Goal: Information Seeking & Learning: Learn about a topic

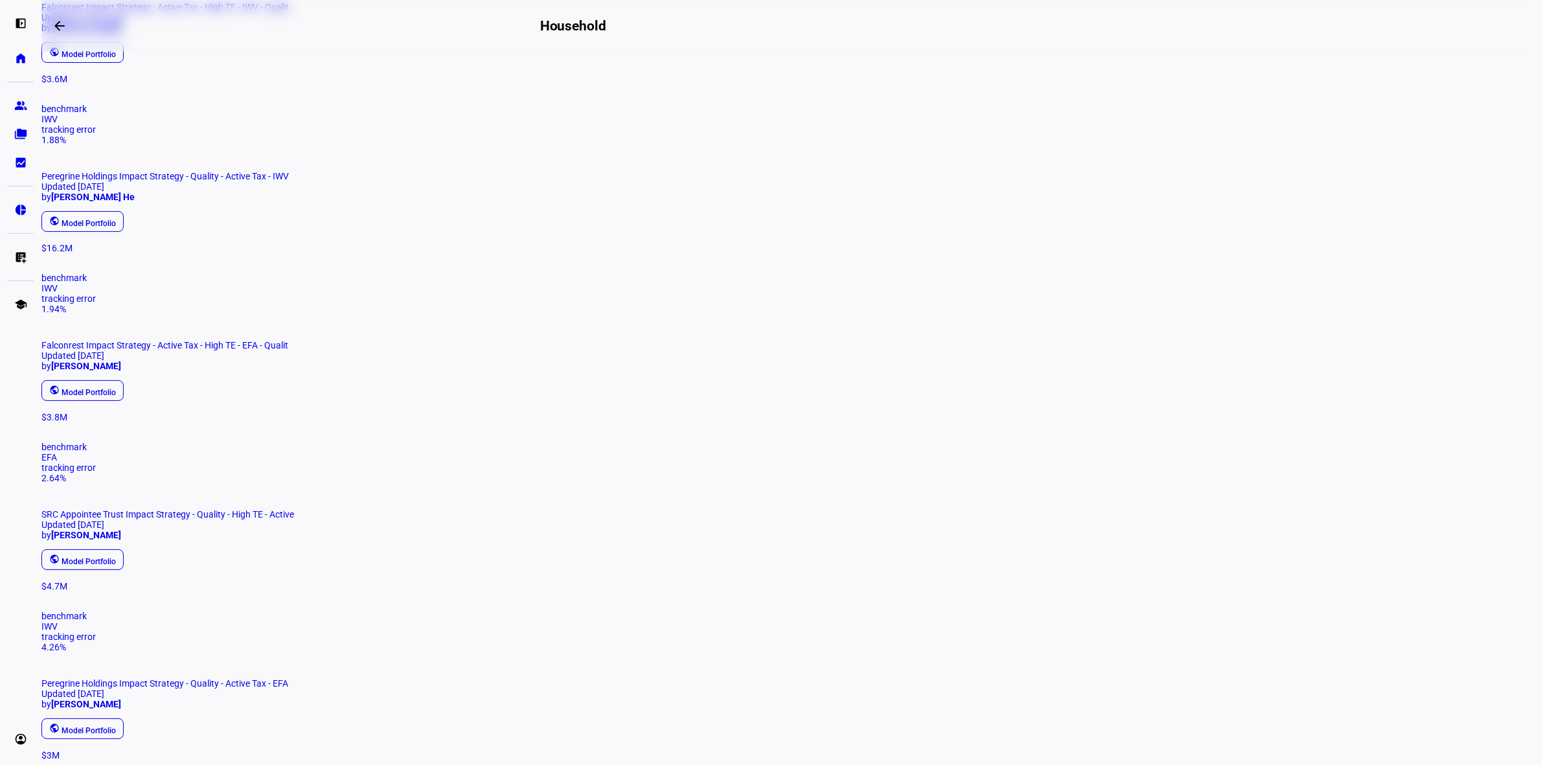
scroll to position [243, 0]
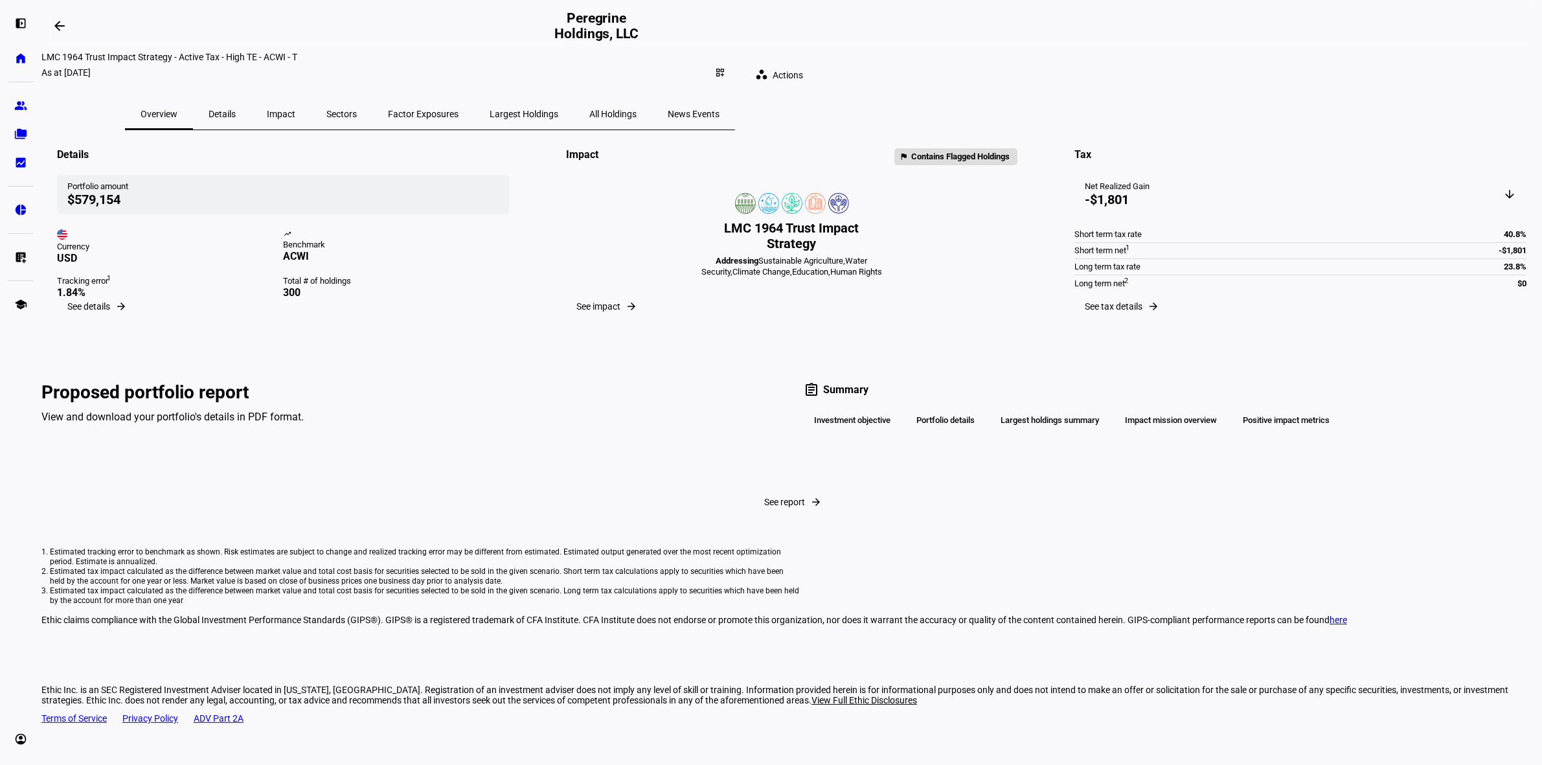
click at [236, 109] on span "Details" at bounding box center [221, 113] width 27 height 9
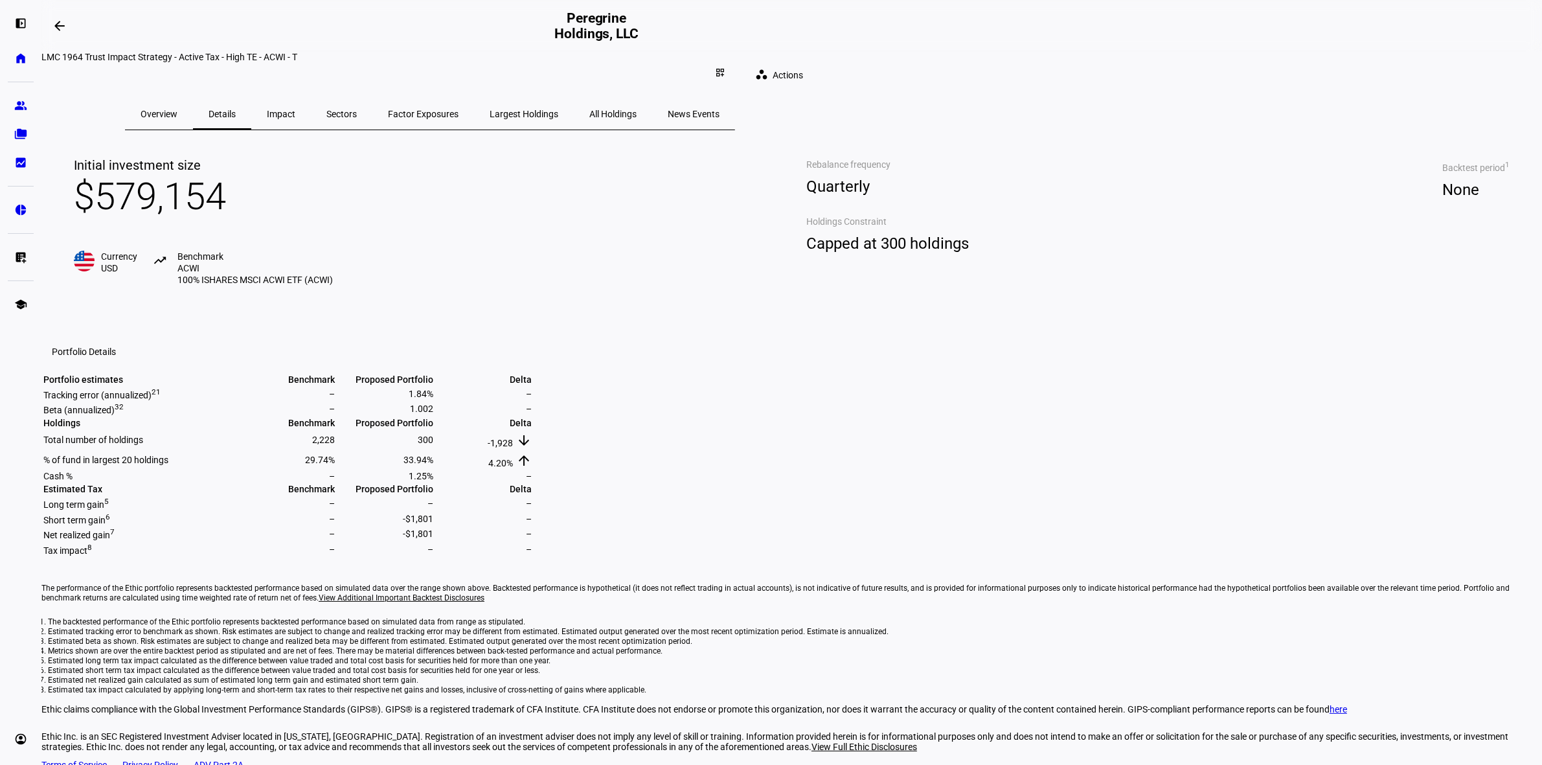
click at [295, 109] on span "Impact" at bounding box center [281, 113] width 28 height 9
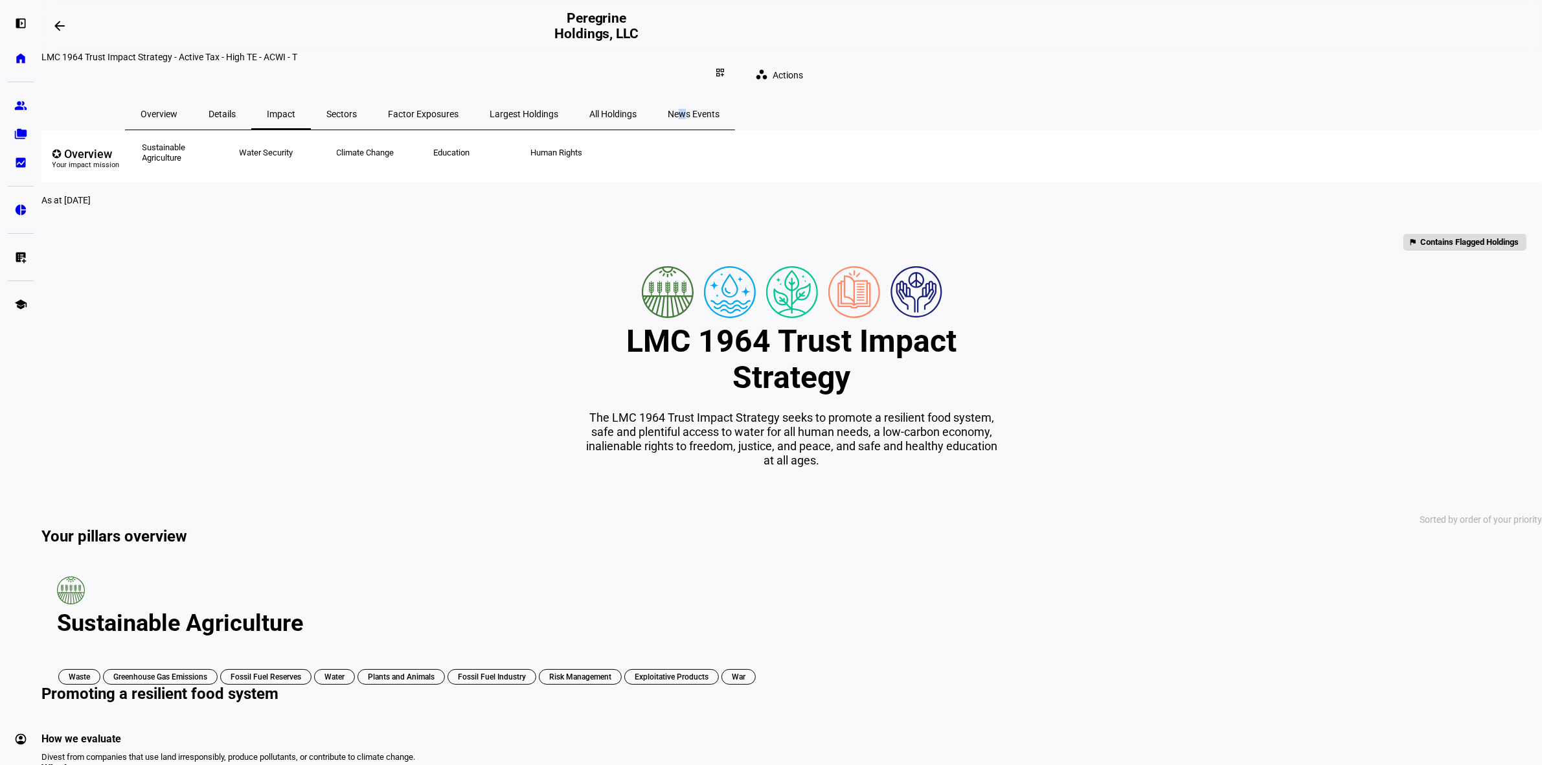
click at [719, 109] on span "News Events" at bounding box center [694, 113] width 52 height 9
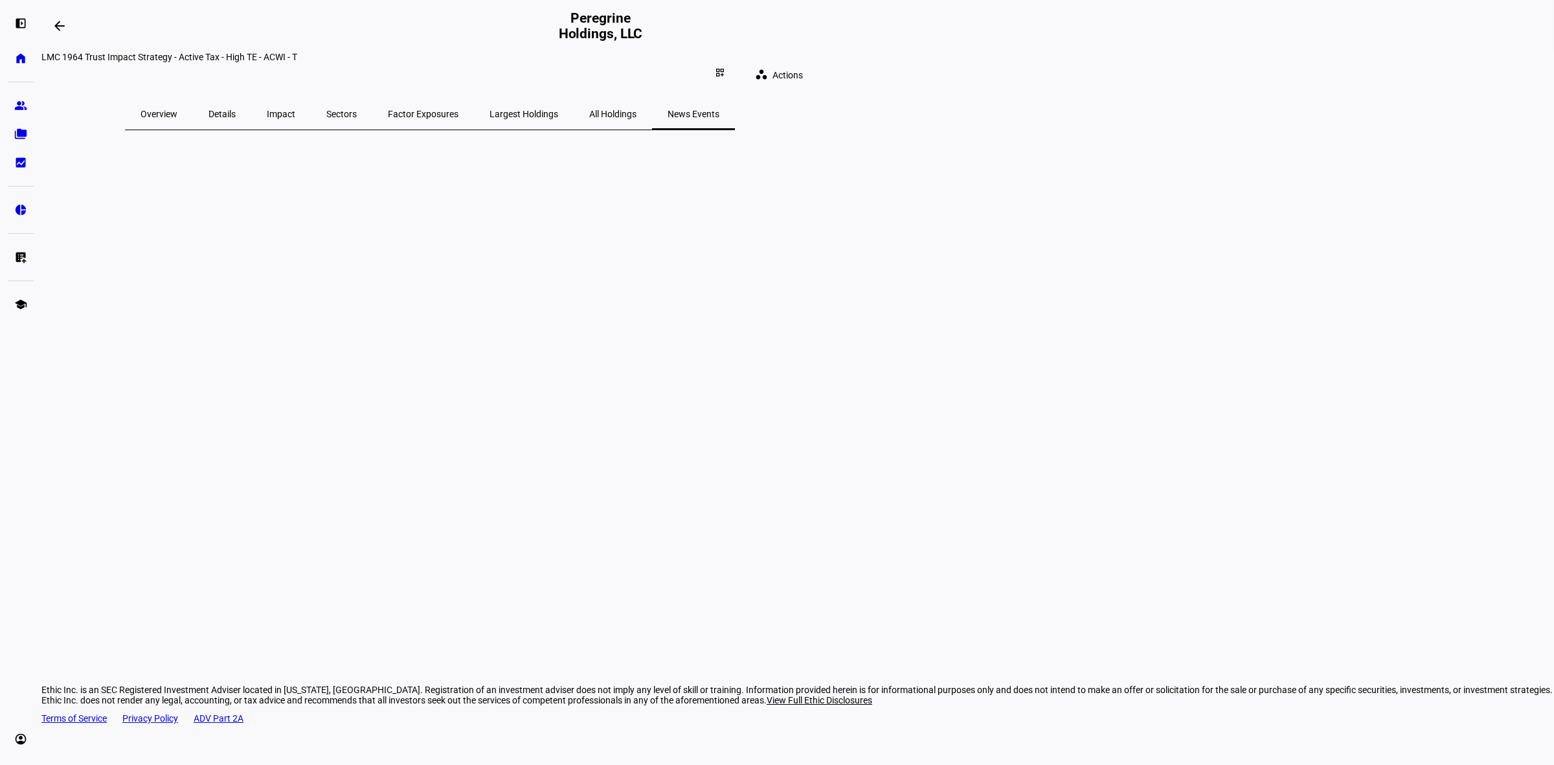
click at [177, 111] on span "Overview" at bounding box center [159, 113] width 37 height 31
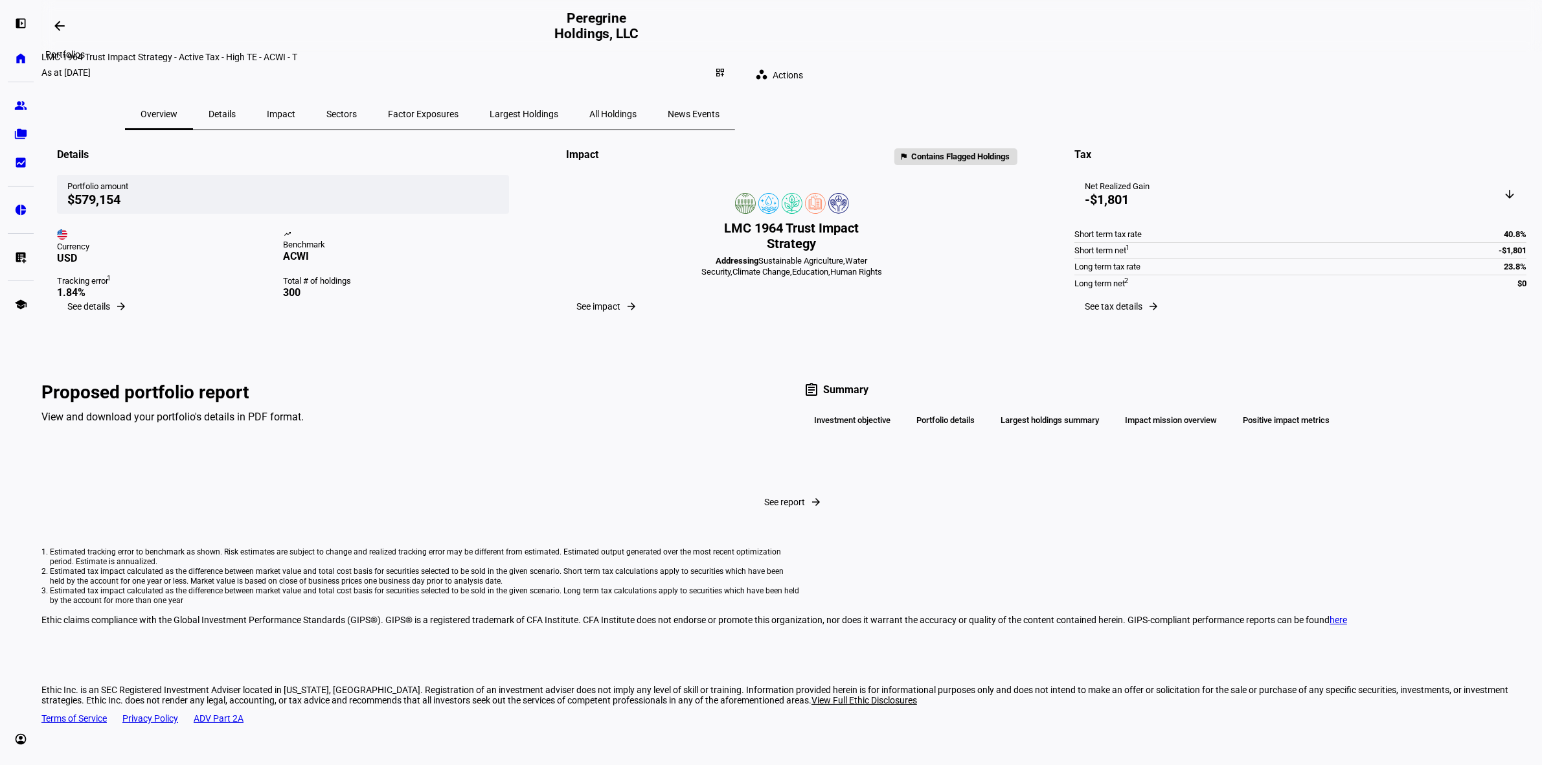
click at [56, 25] on mat-icon "arrow_backwards" at bounding box center [60, 26] width 16 height 16
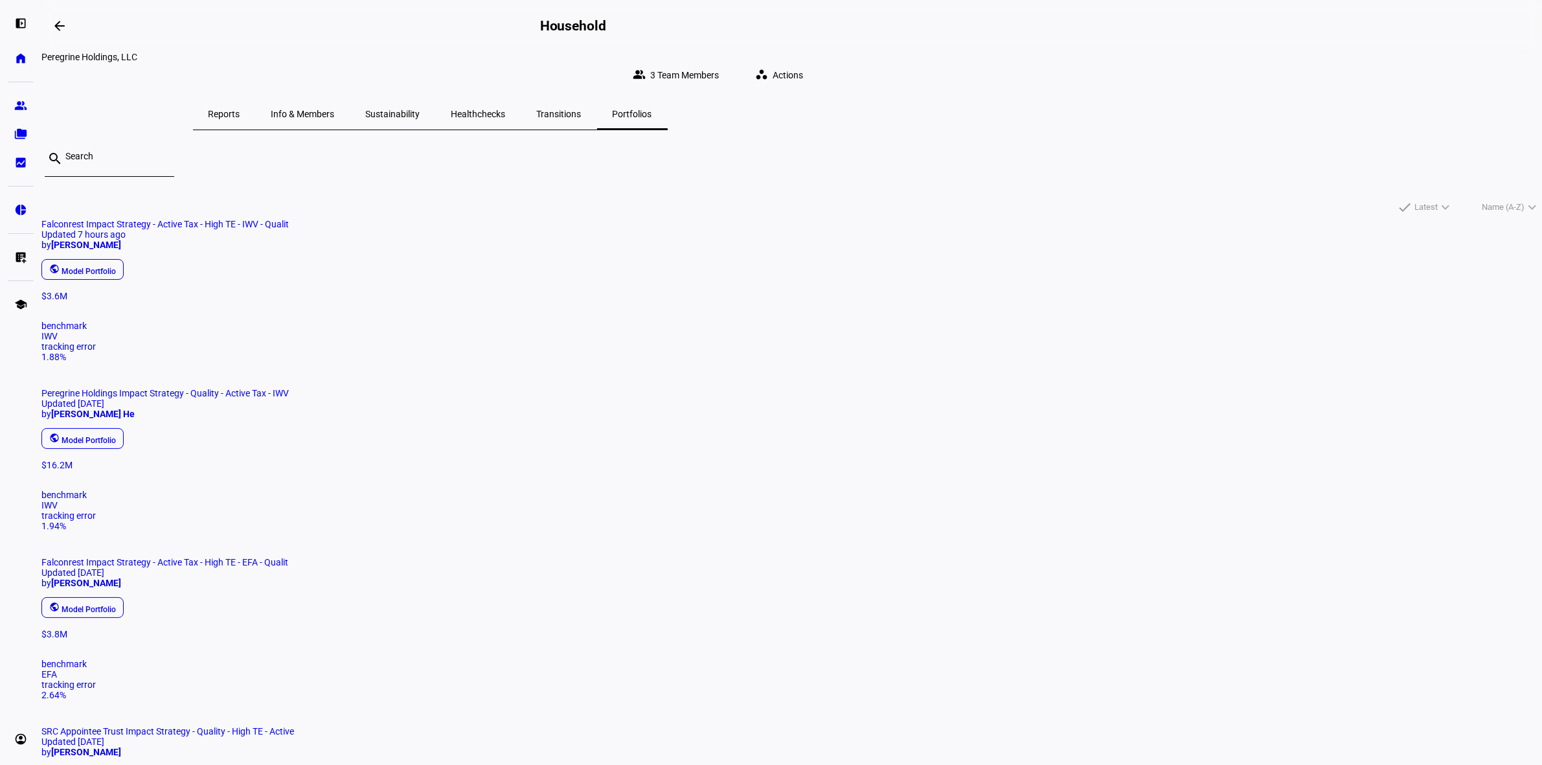
click at [240, 109] on span "Reports" at bounding box center [224, 113] width 32 height 9
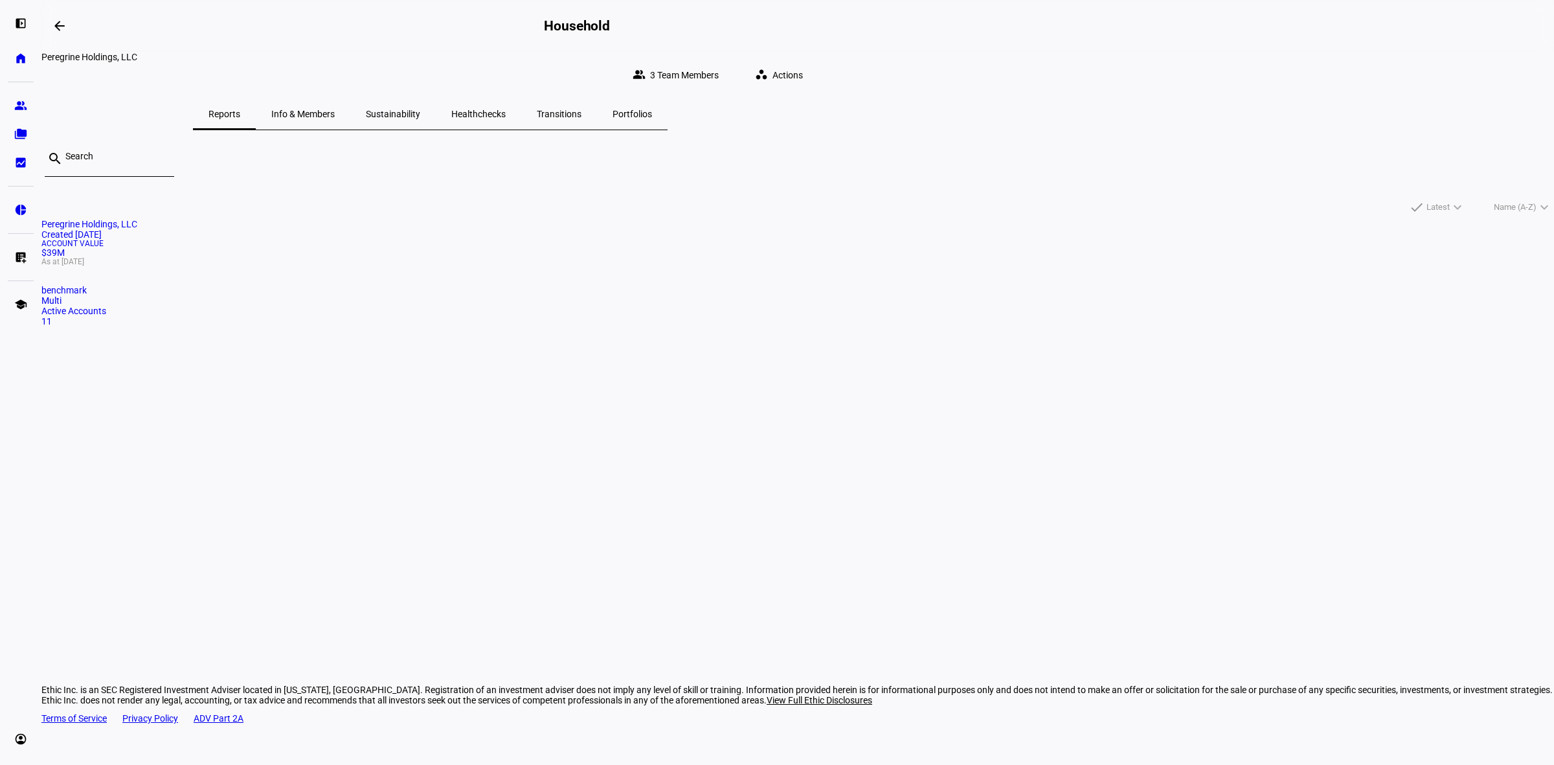
click at [652, 109] on span "Portfolios" at bounding box center [632, 113] width 39 height 9
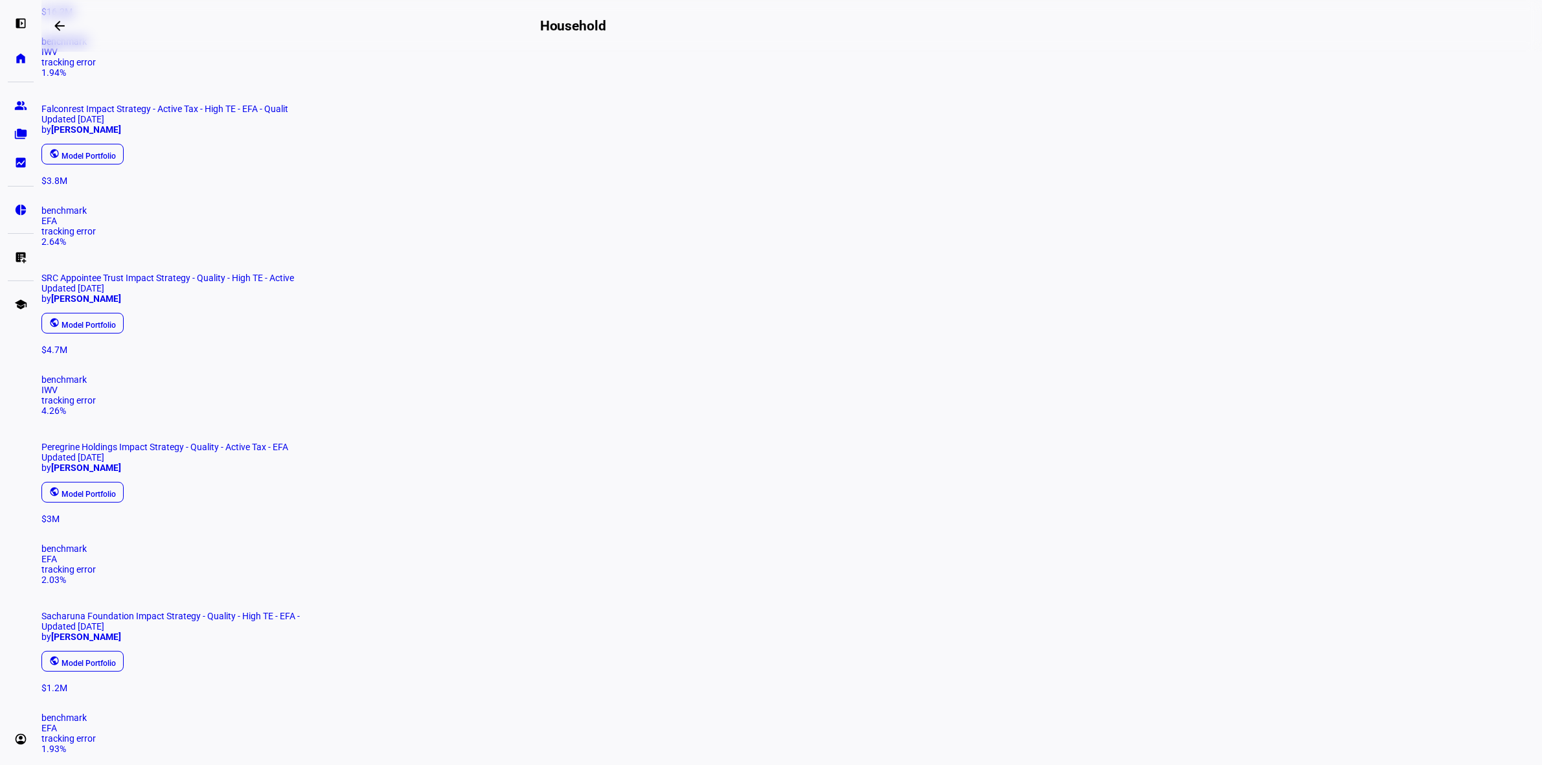
scroll to position [437, 0]
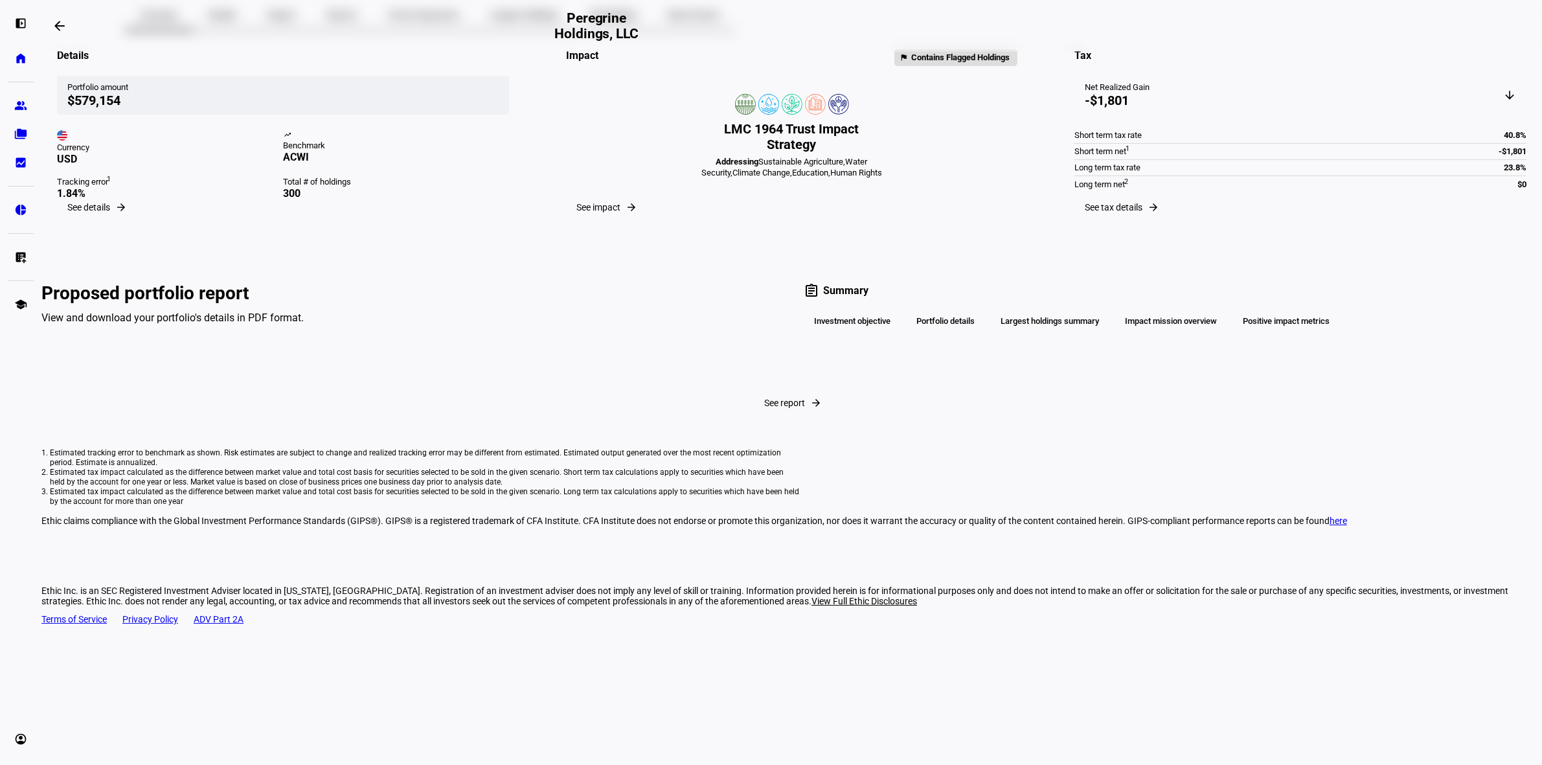
scroll to position [43, 0]
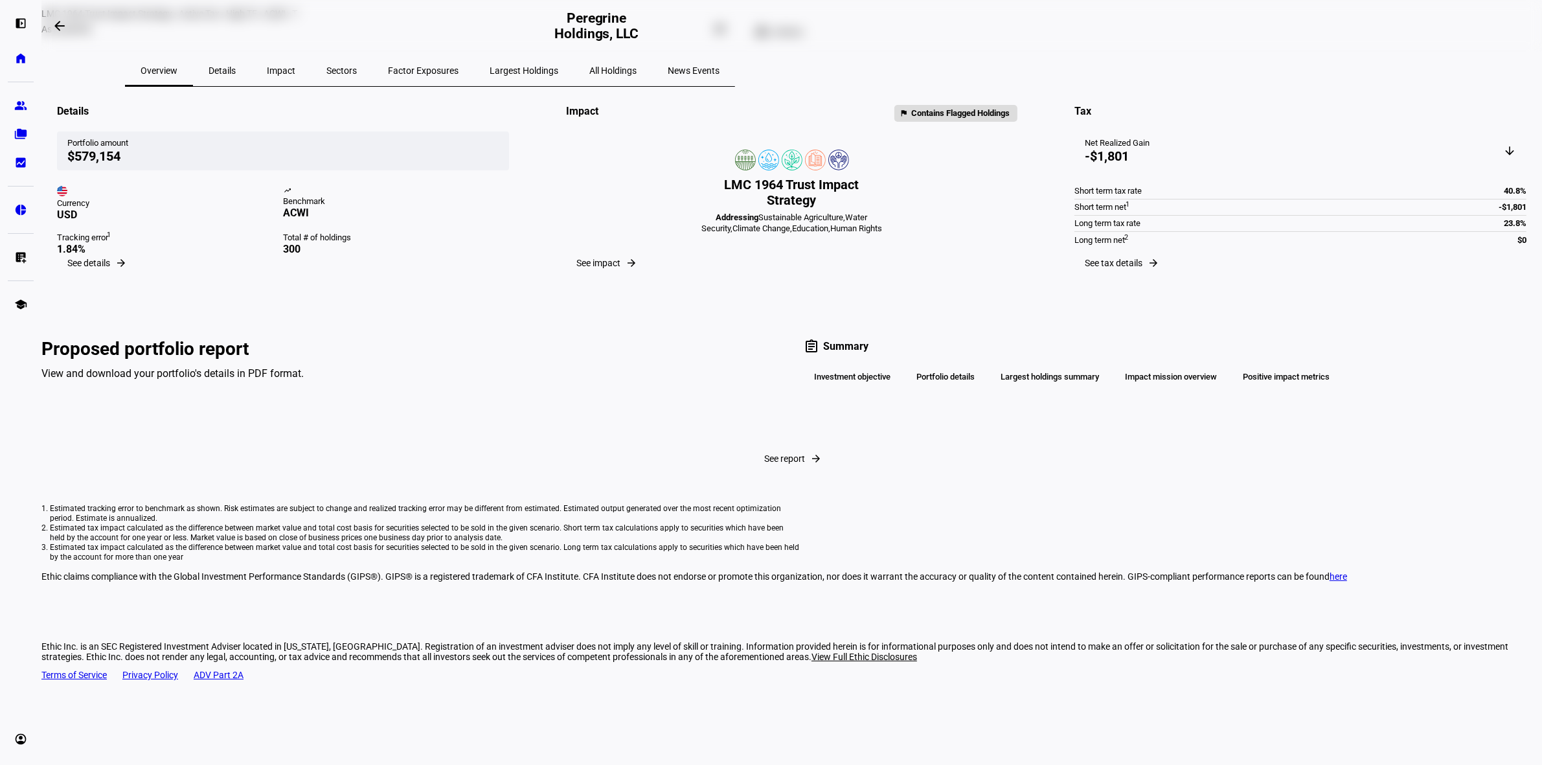
click at [251, 62] on div "Details" at bounding box center [222, 70] width 58 height 31
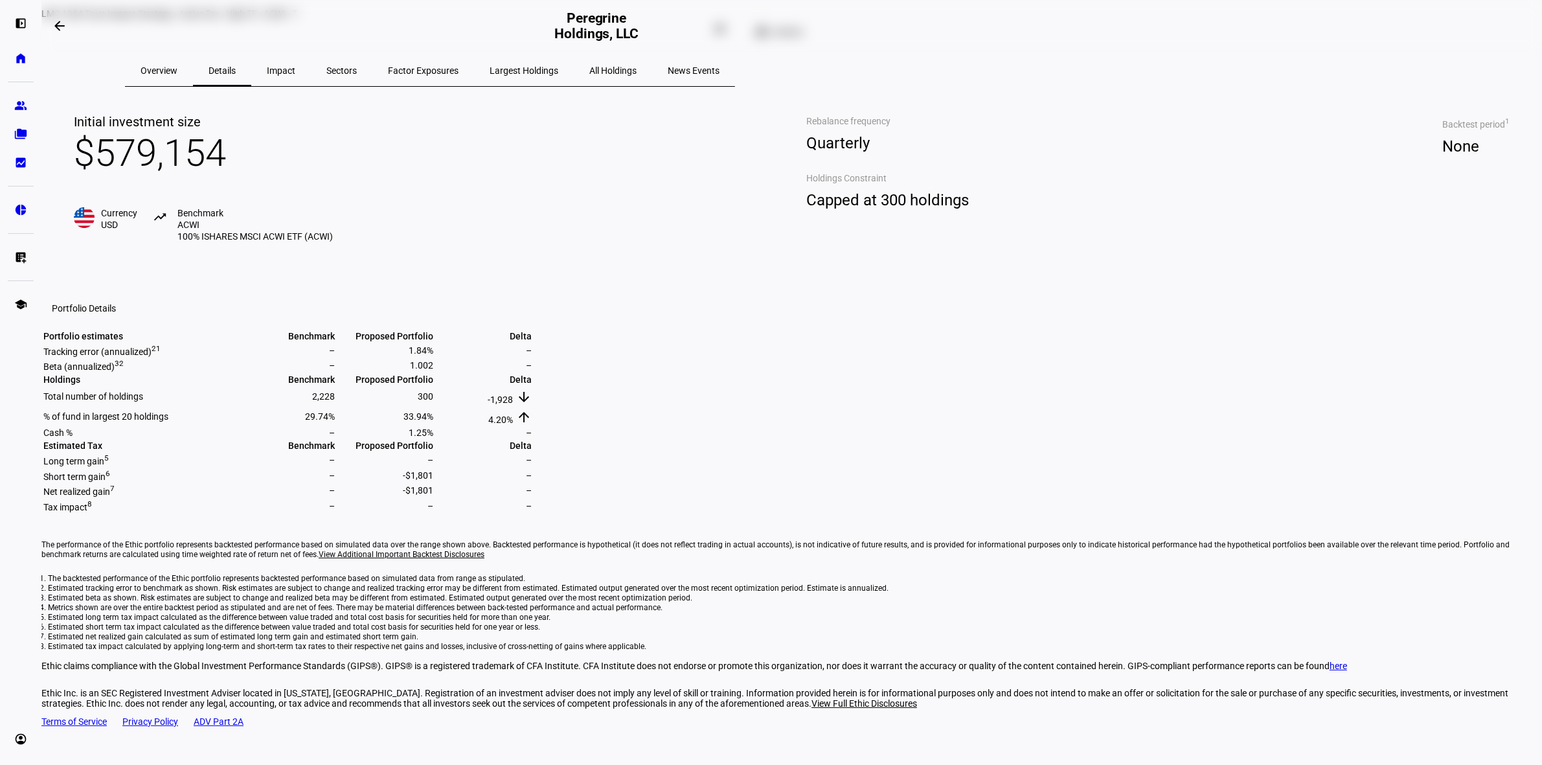
click at [295, 66] on span "Impact" at bounding box center [281, 70] width 28 height 9
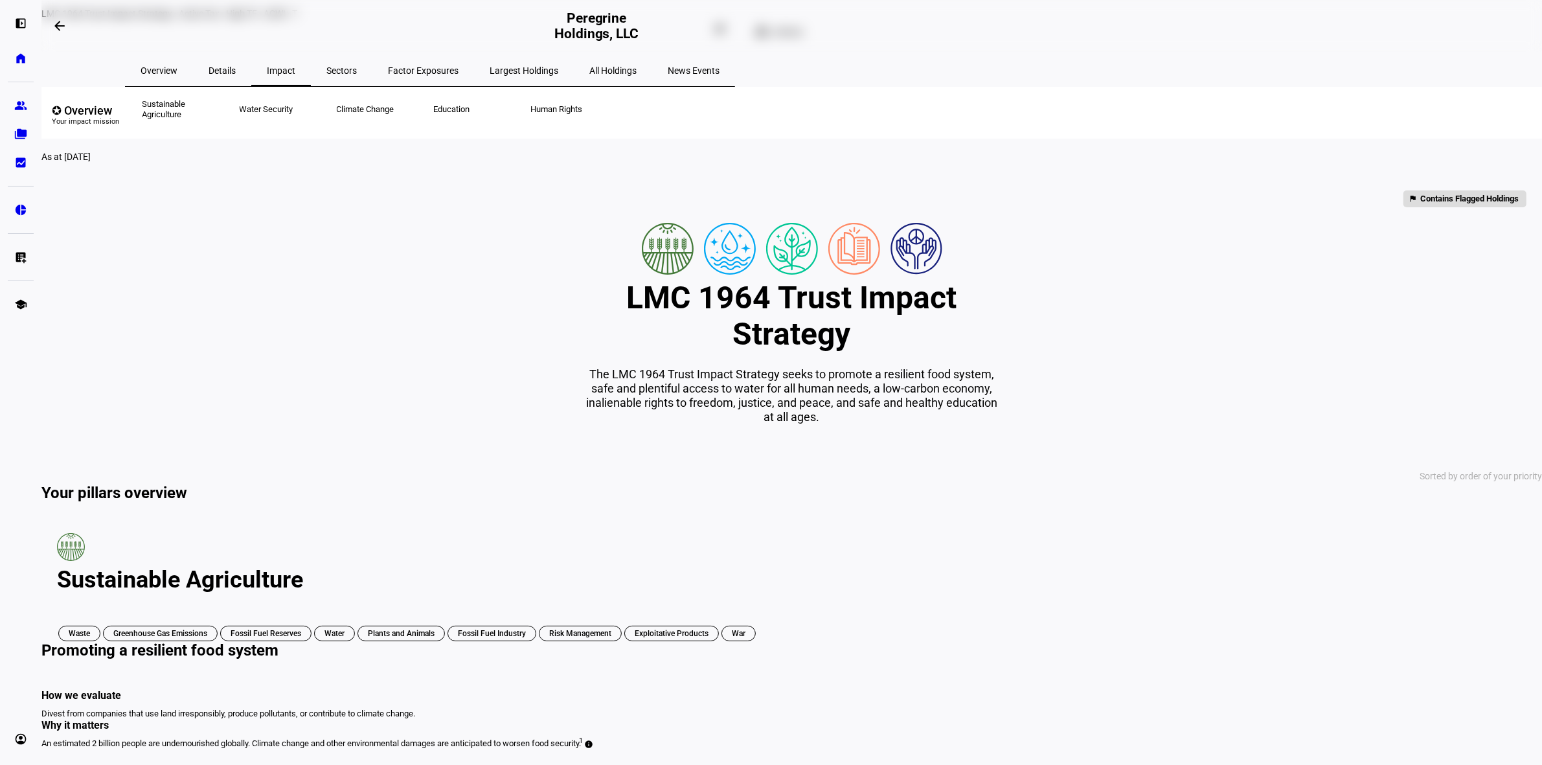
click at [357, 65] on span "Sectors" at bounding box center [341, 70] width 30 height 31
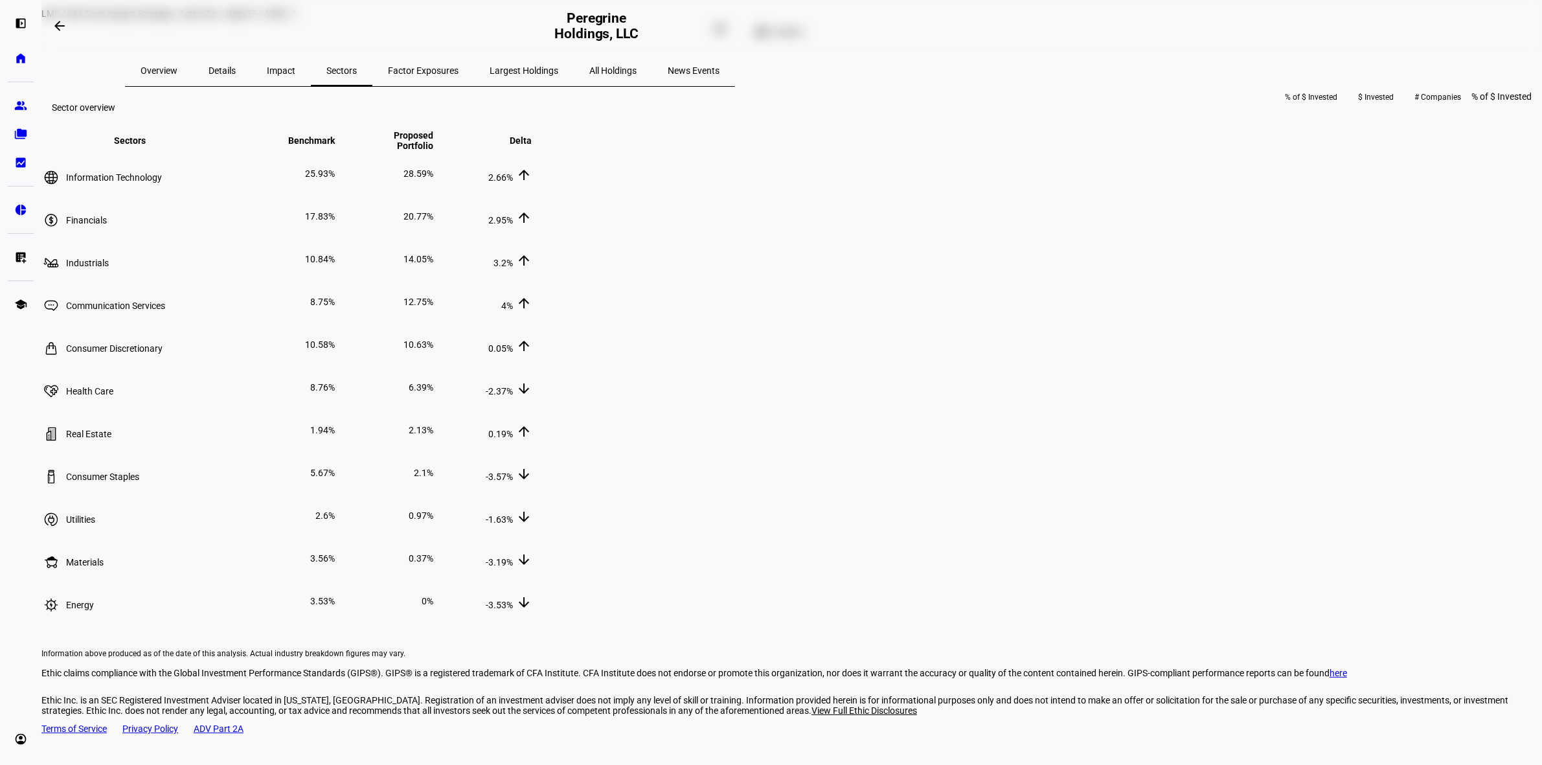
click at [177, 66] on span "Overview" at bounding box center [159, 70] width 37 height 9
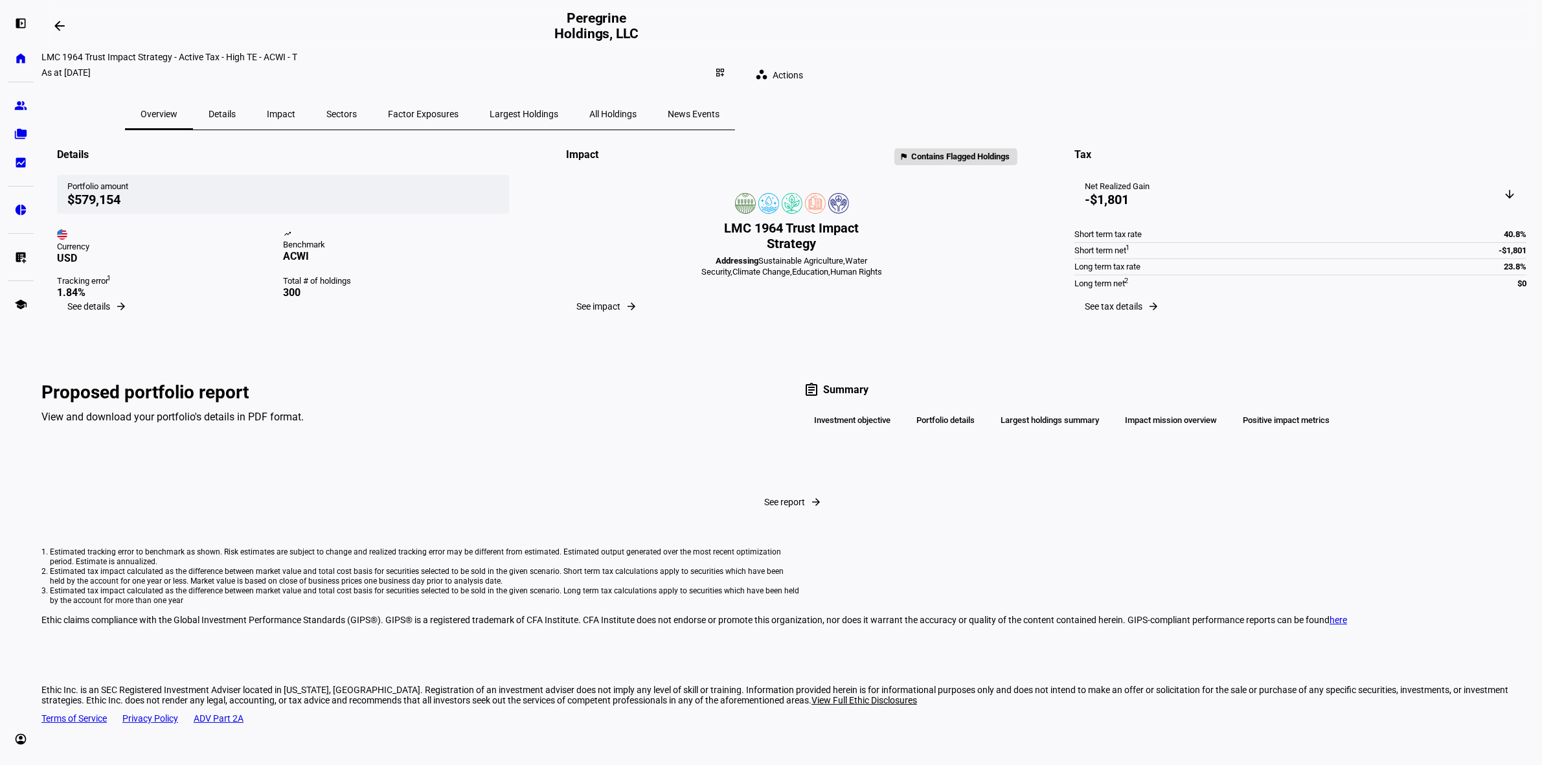
click at [719, 111] on span "News Events" at bounding box center [694, 113] width 52 height 31
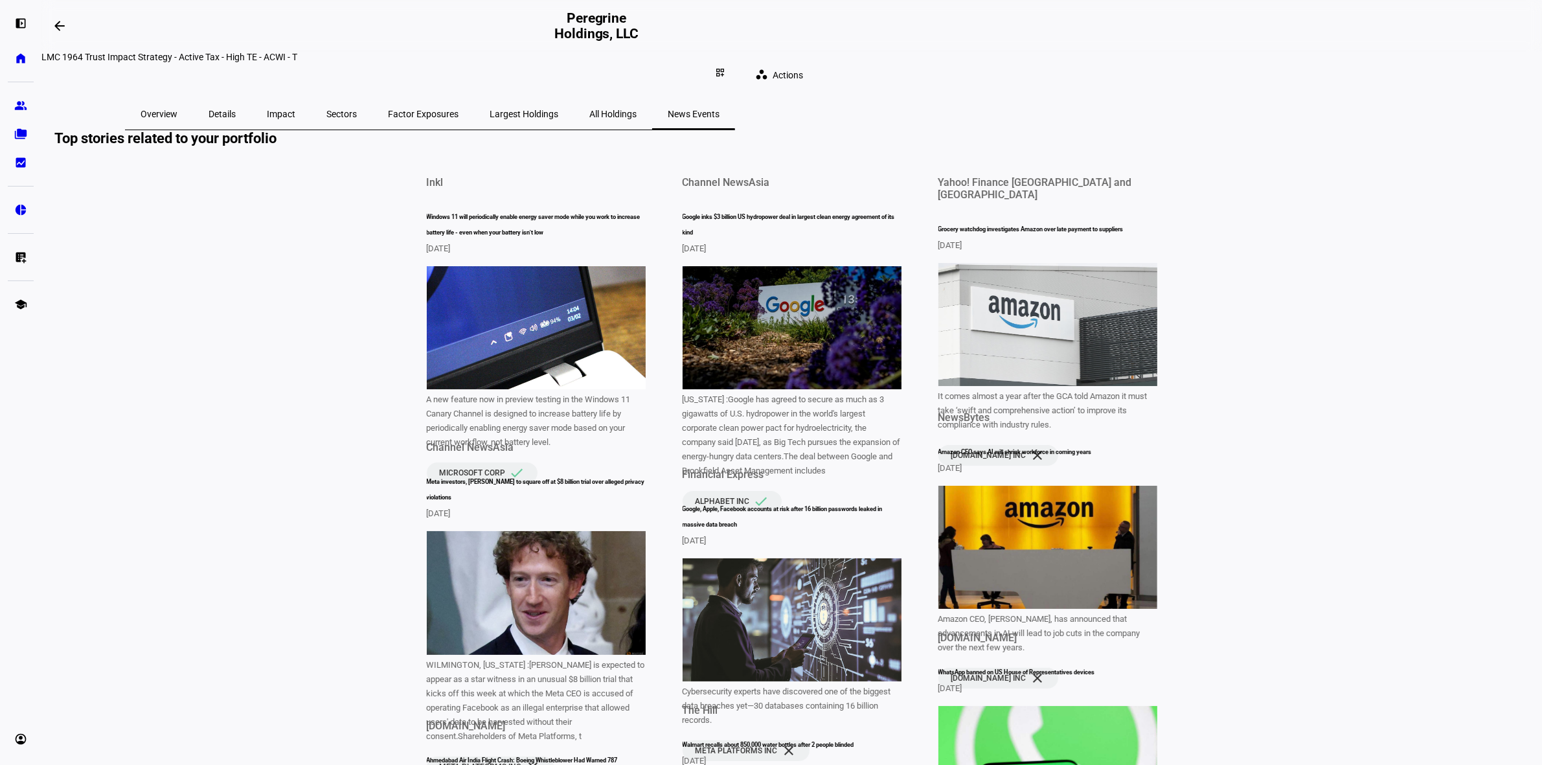
click at [637, 109] on span "All Holdings" at bounding box center [612, 113] width 47 height 9
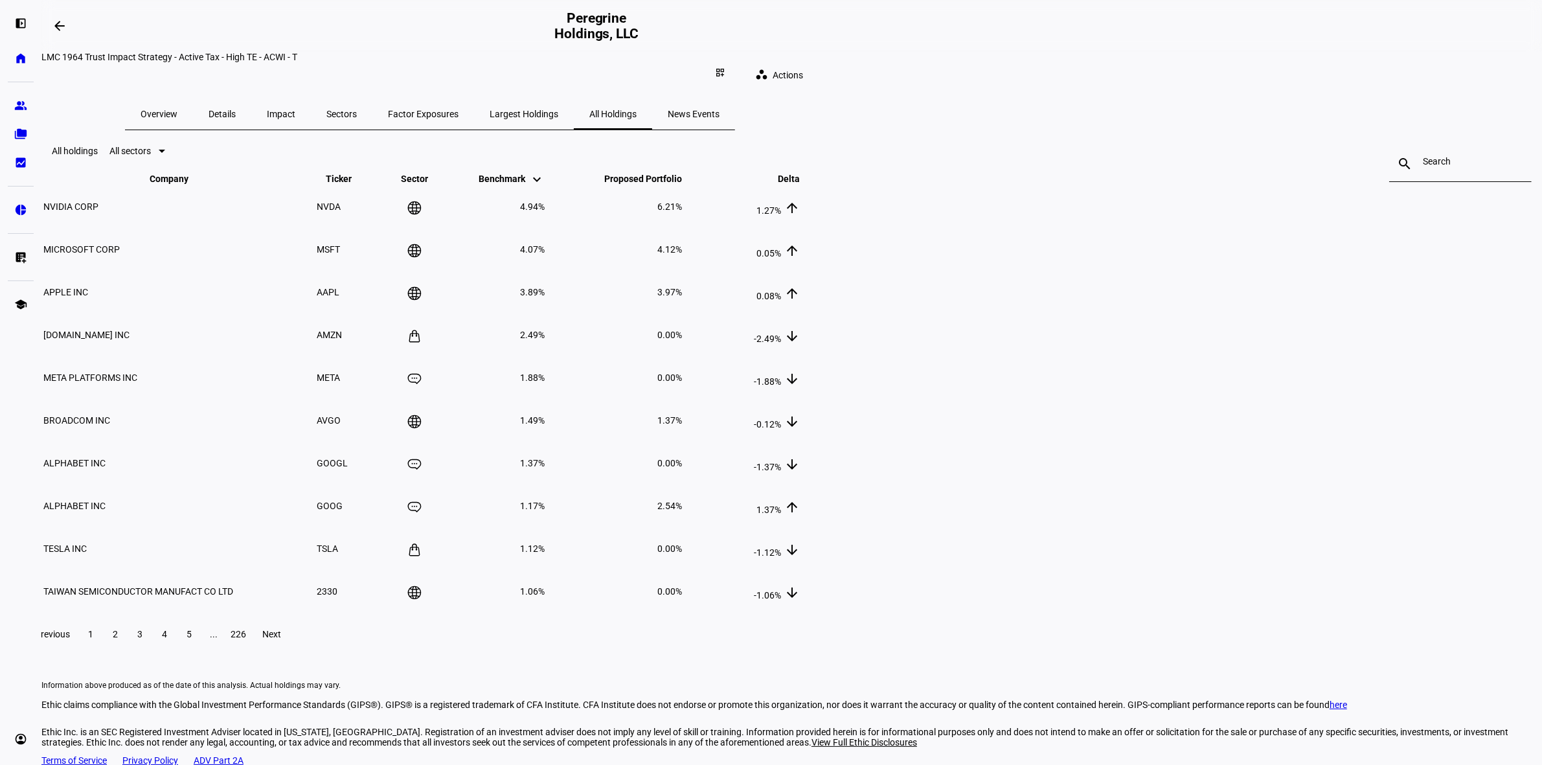
click at [558, 109] on span "Largest Holdings" at bounding box center [524, 113] width 69 height 9
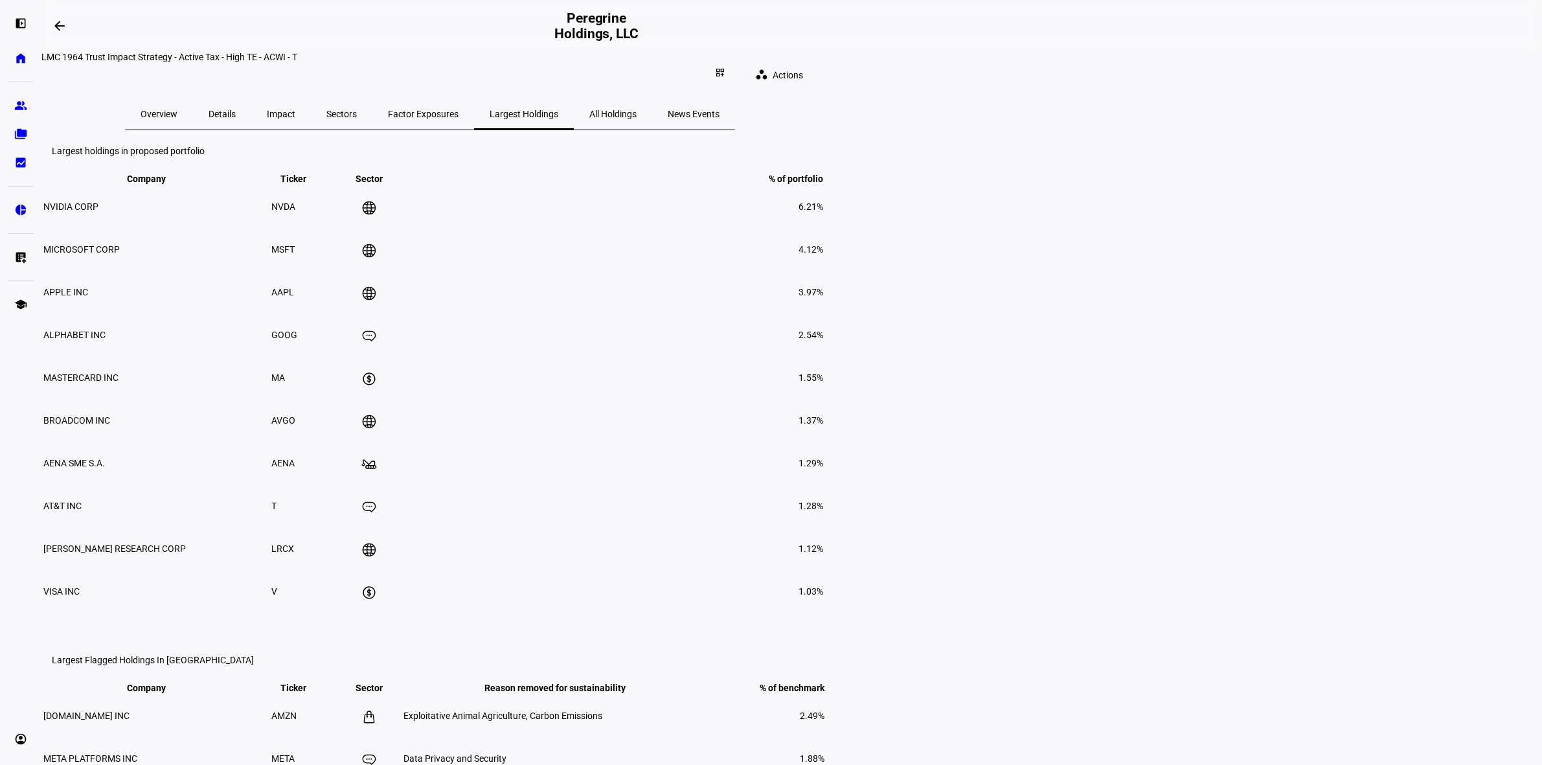
click at [458, 109] on span "Factor Exposures" at bounding box center [423, 113] width 71 height 9
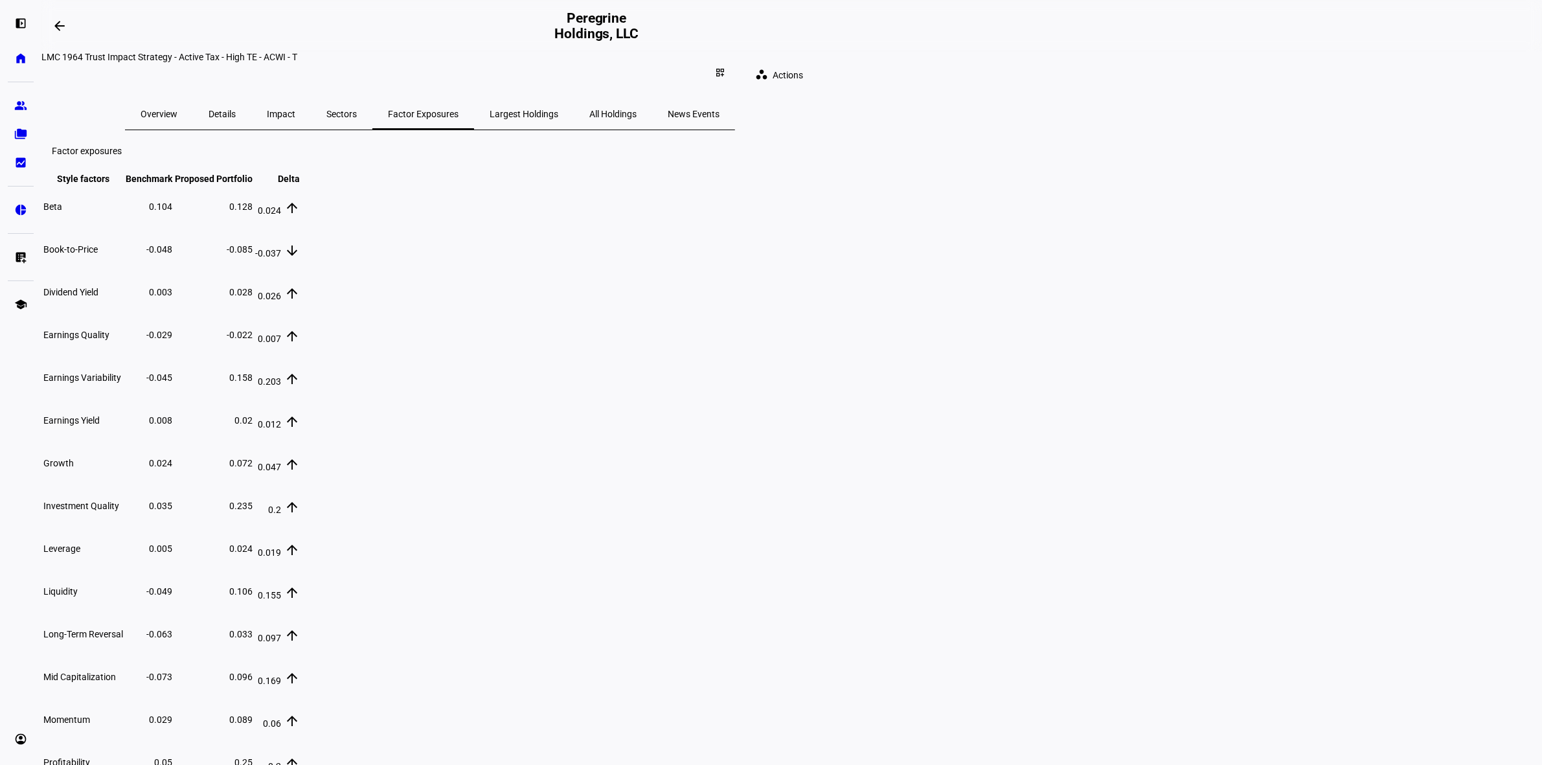
click at [357, 111] on span "Sectors" at bounding box center [341, 113] width 30 height 31
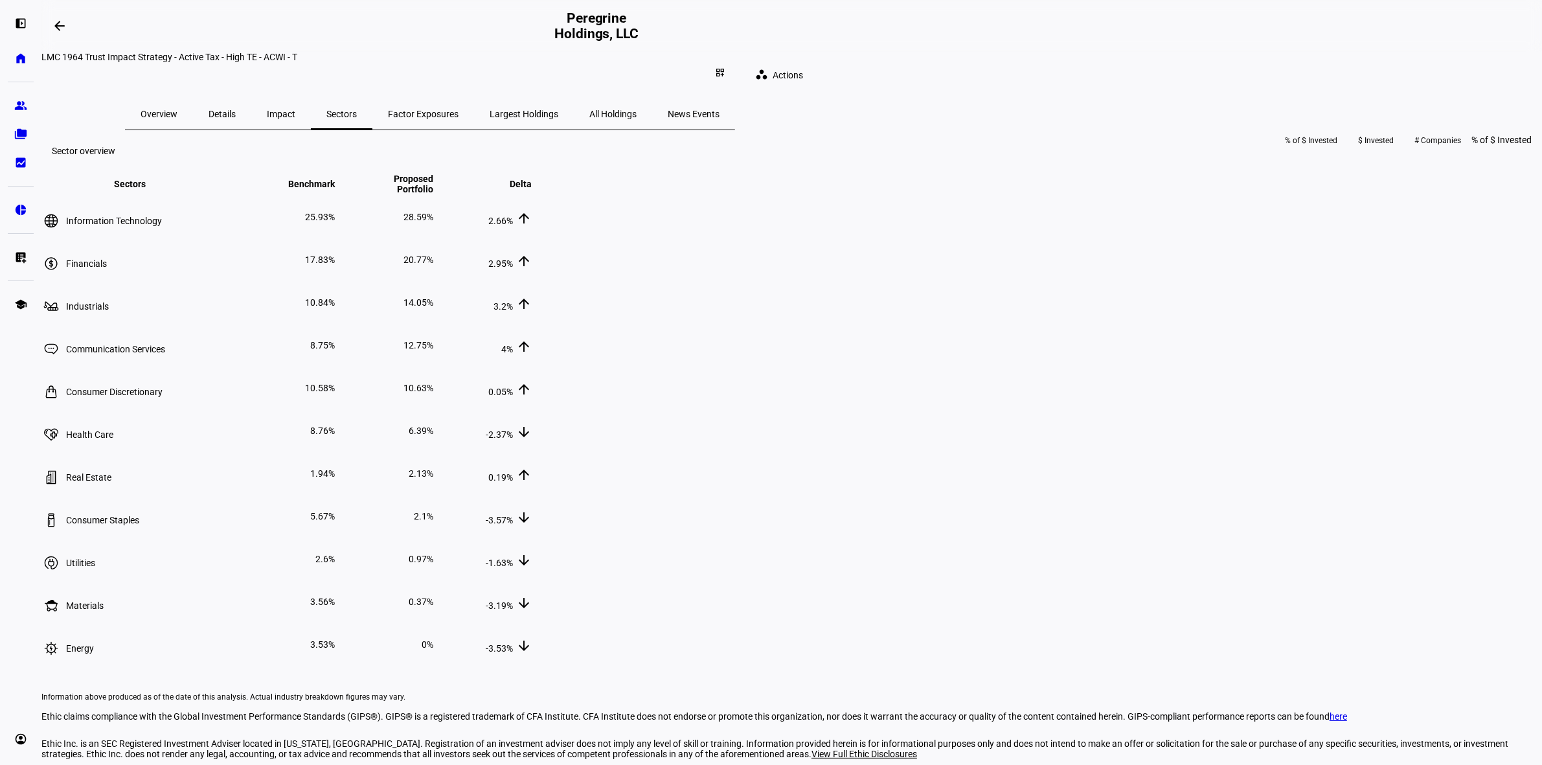
click at [295, 108] on span "Impact" at bounding box center [281, 113] width 28 height 31
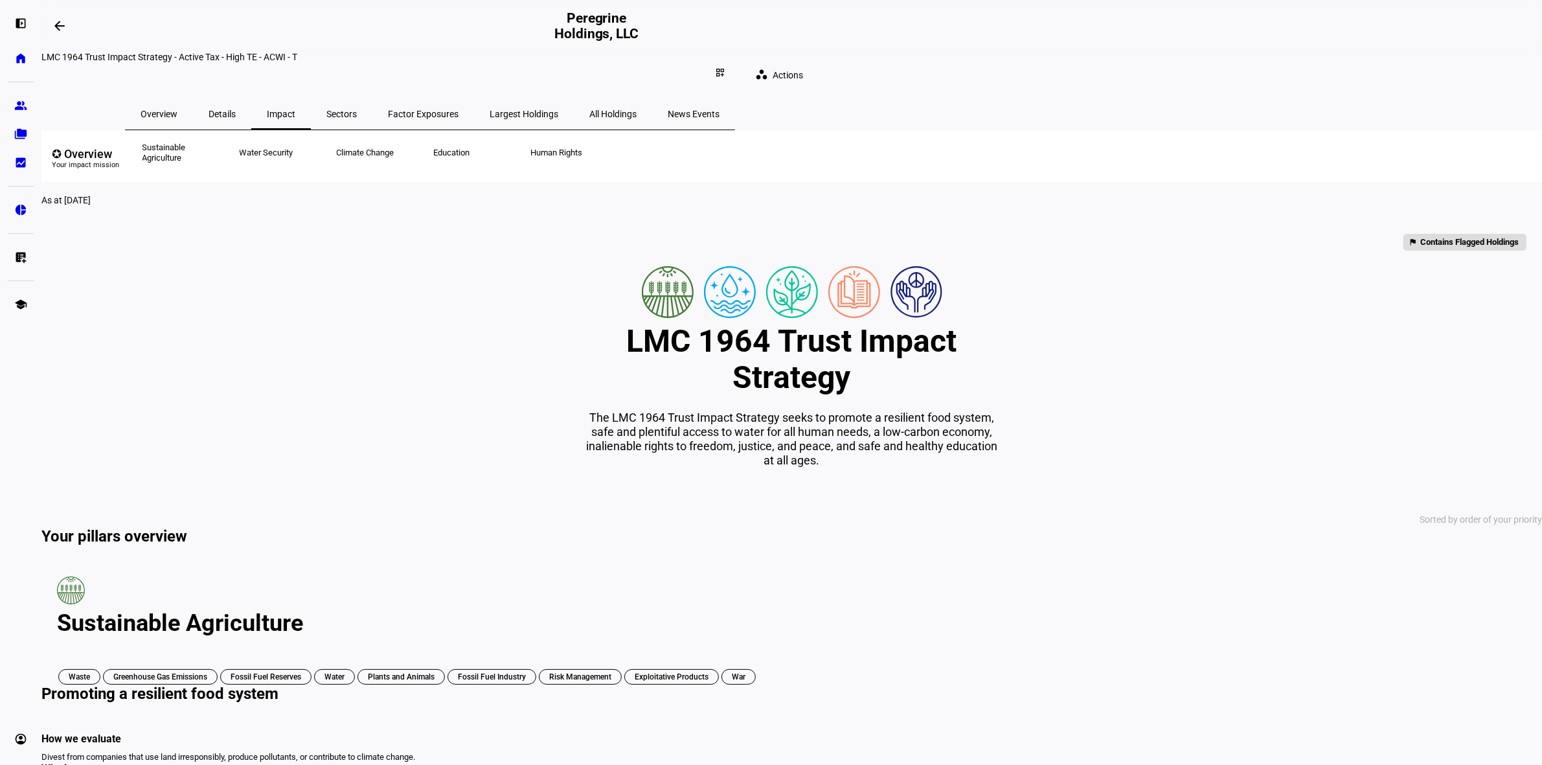
click at [236, 109] on span "Details" at bounding box center [221, 113] width 27 height 9
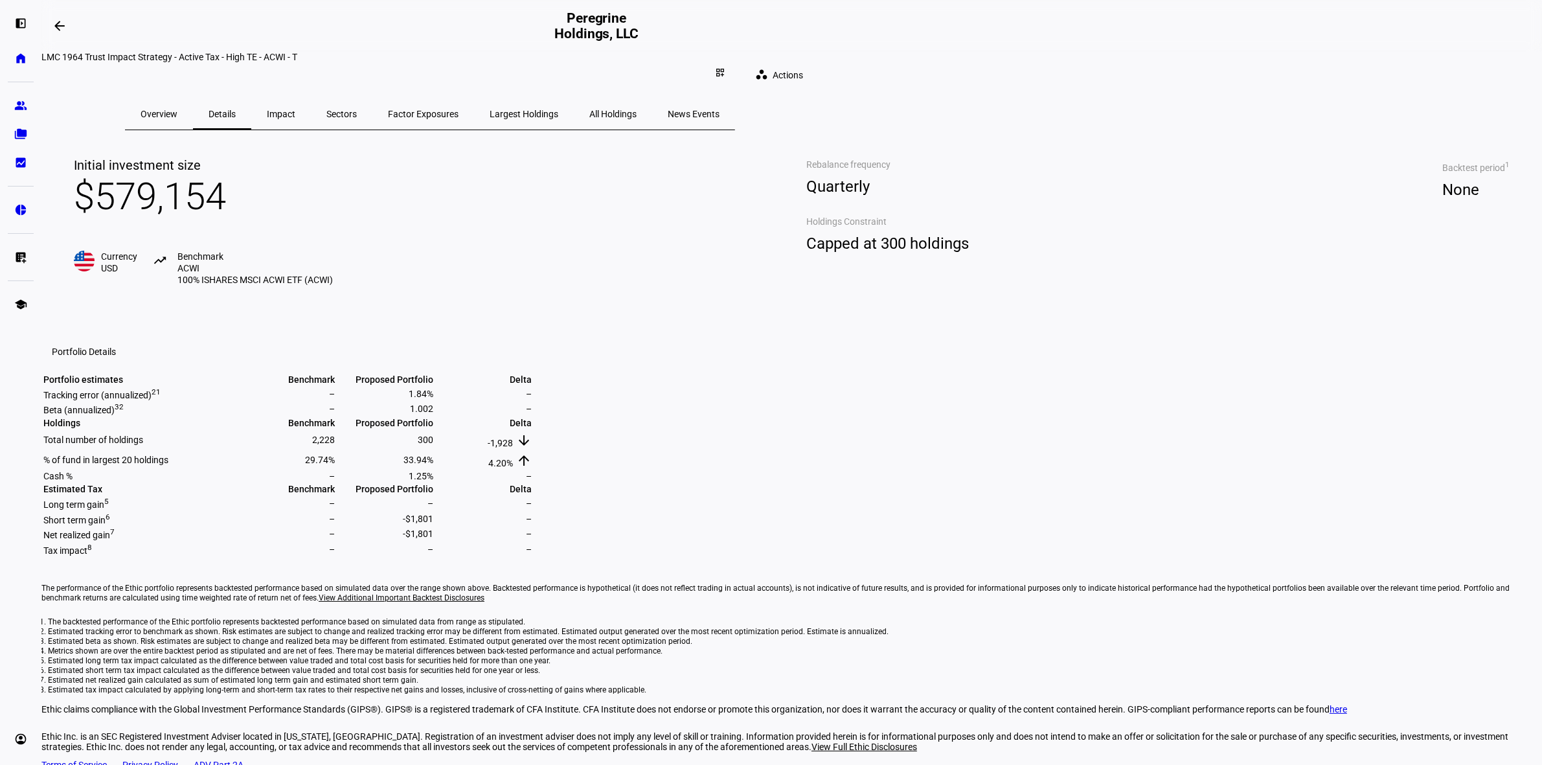
click at [177, 109] on span "Overview" at bounding box center [159, 113] width 37 height 9
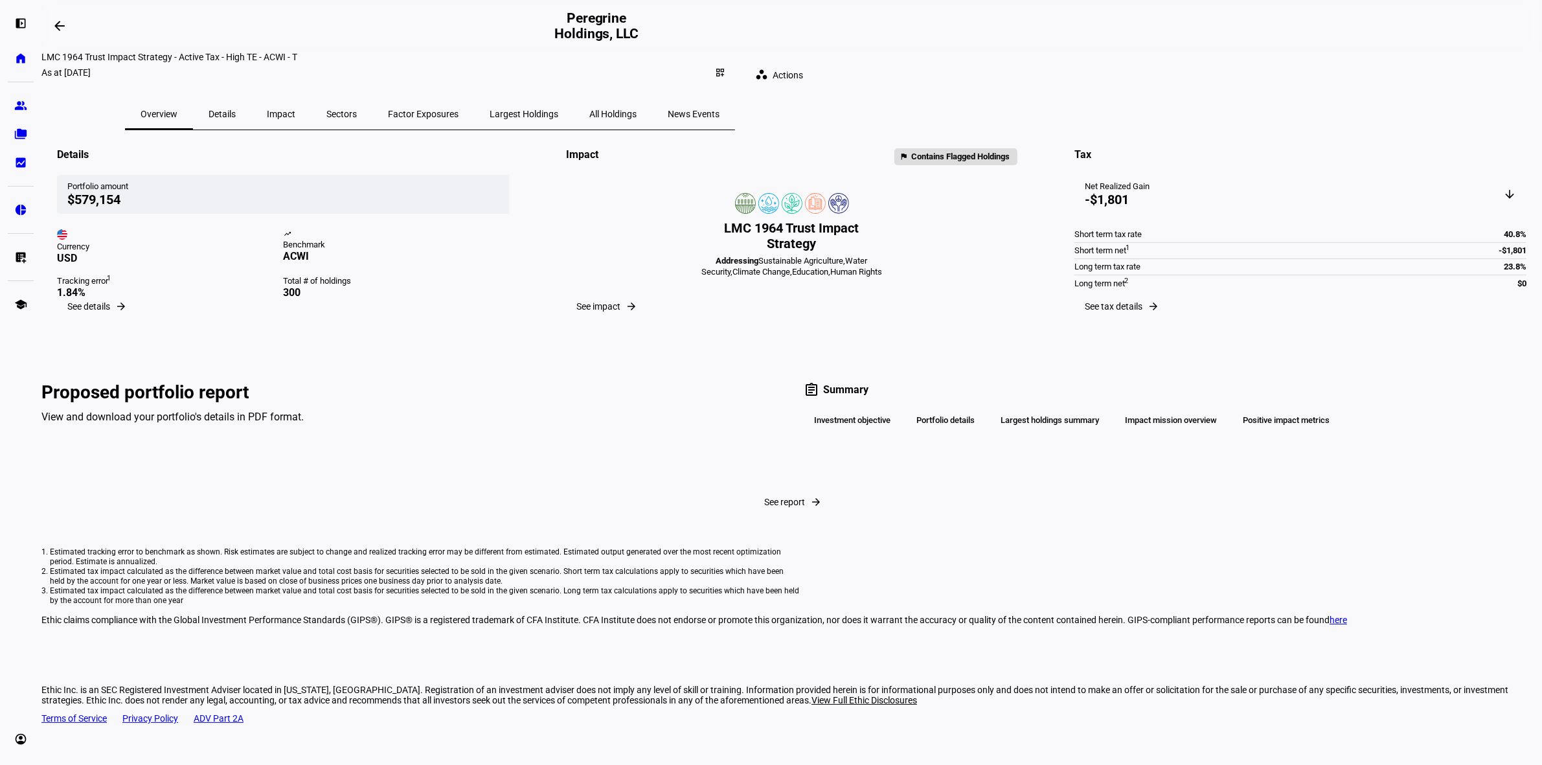
click at [110, 311] on span "See details" at bounding box center [88, 306] width 43 height 10
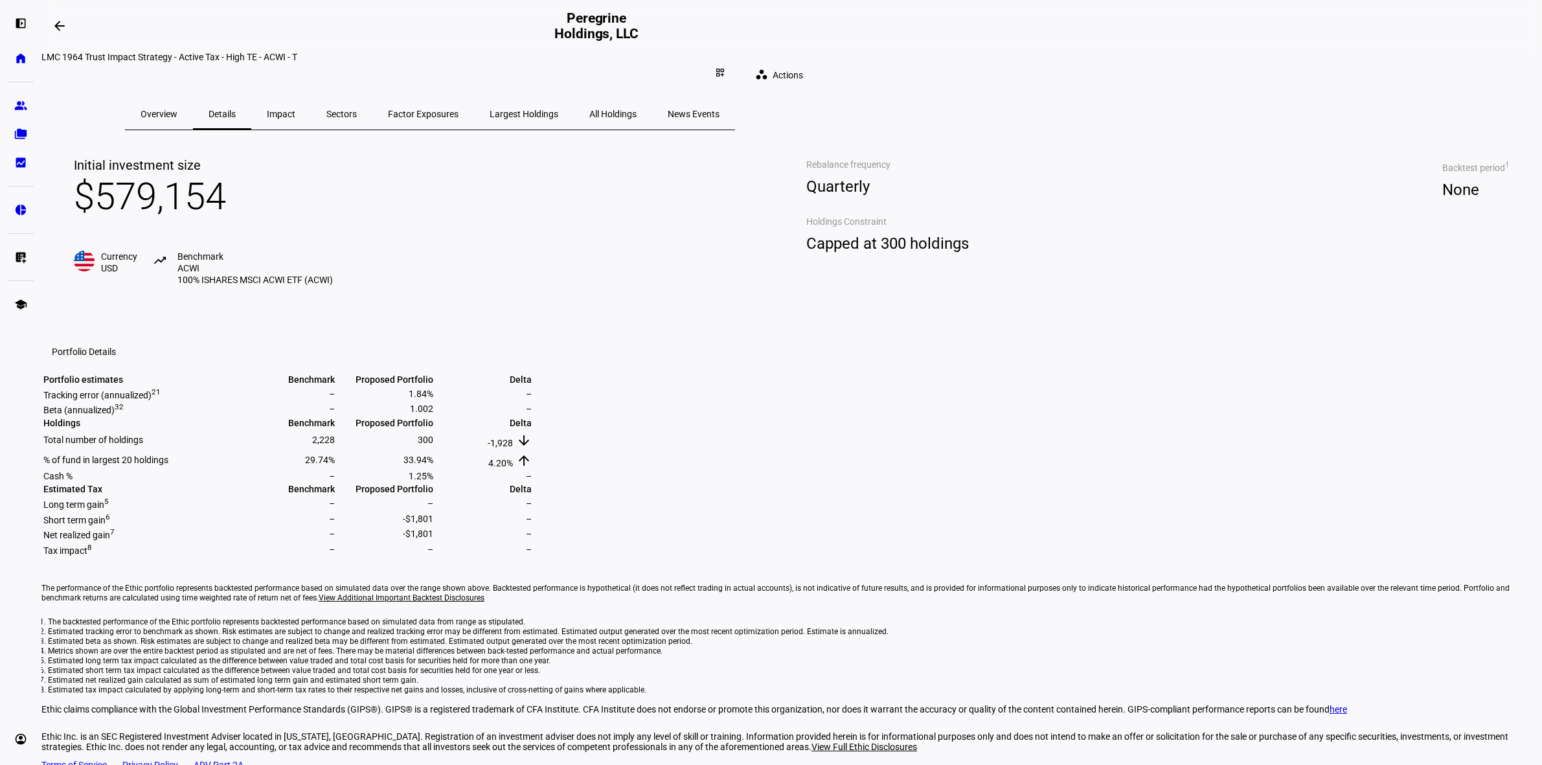
click at [177, 109] on span "Overview" at bounding box center [159, 113] width 37 height 9
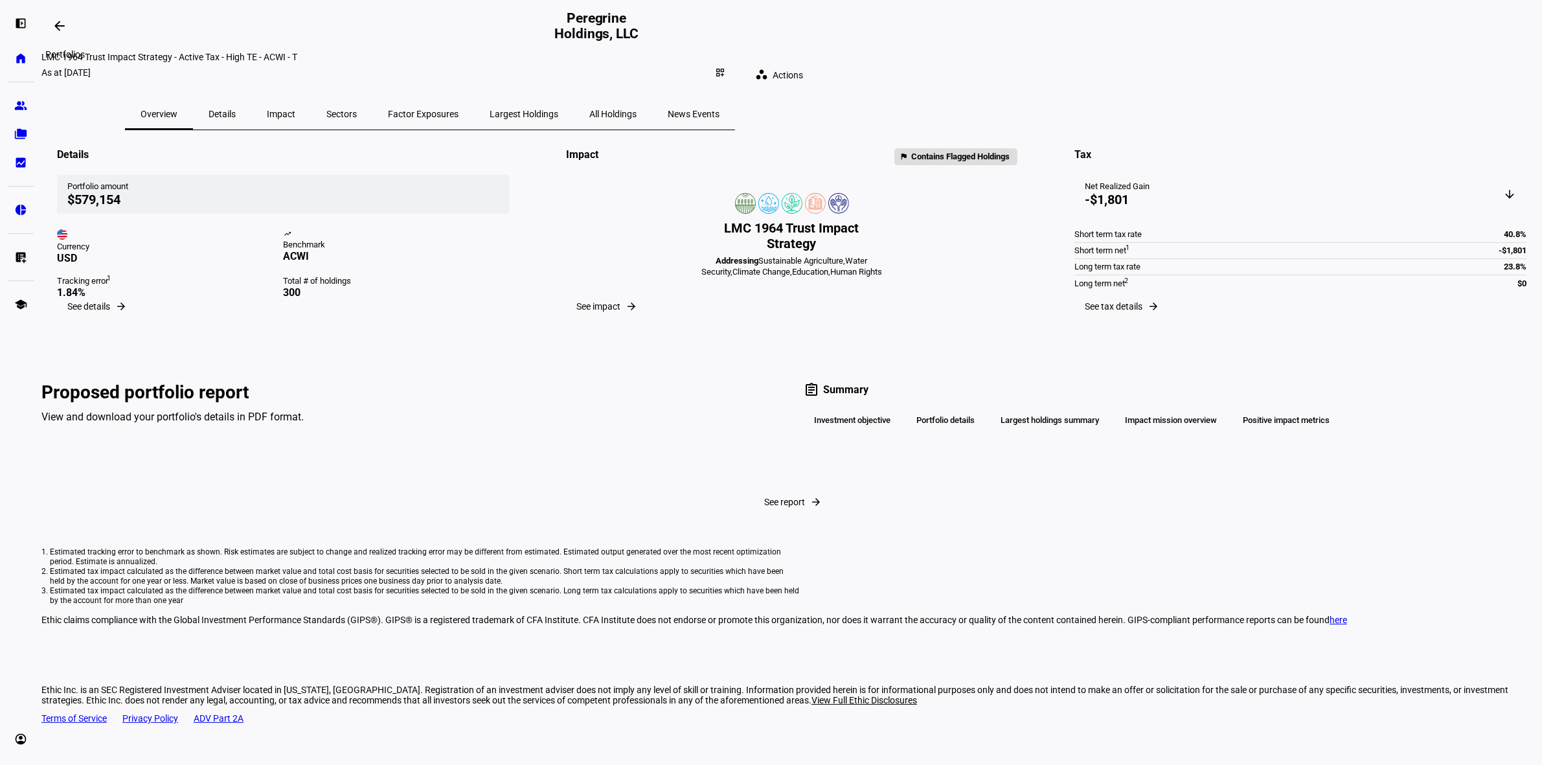
click at [73, 23] on span at bounding box center [59, 25] width 31 height 31
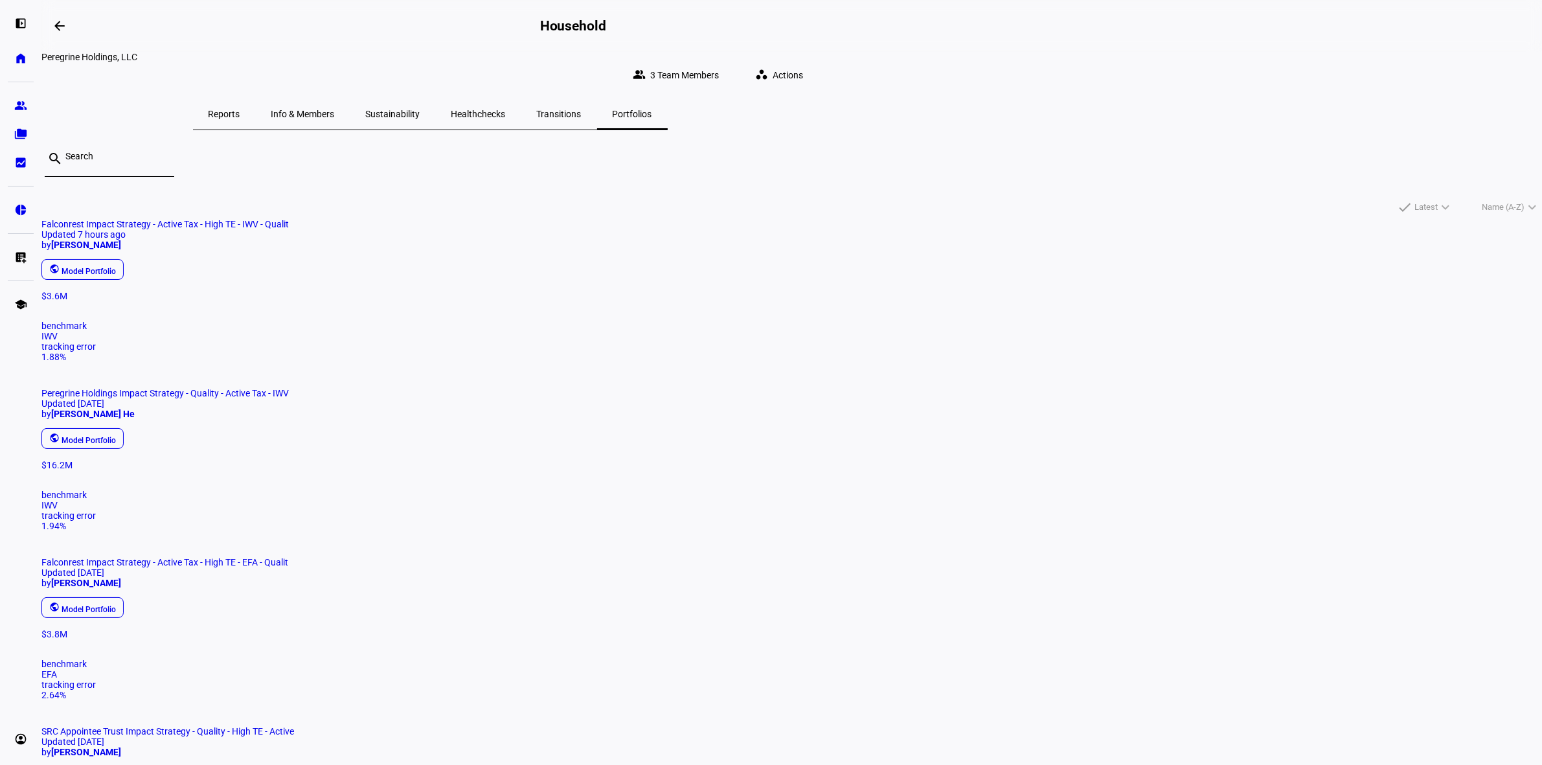
click at [240, 112] on span "Reports" at bounding box center [224, 113] width 32 height 31
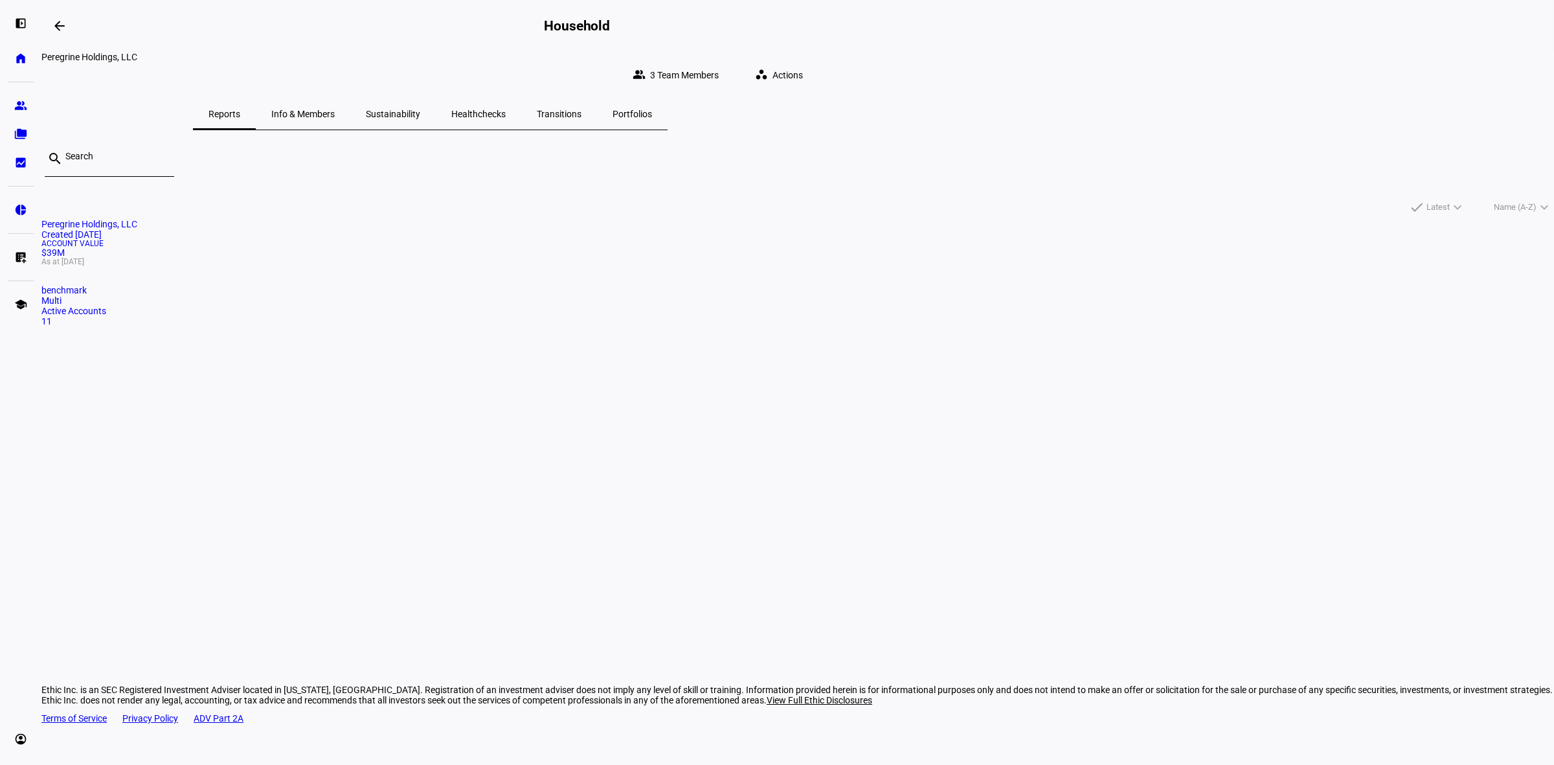
click at [580, 265] on div "Account Value $39M As at [DATE]" at bounding box center [797, 253] width 1513 height 26
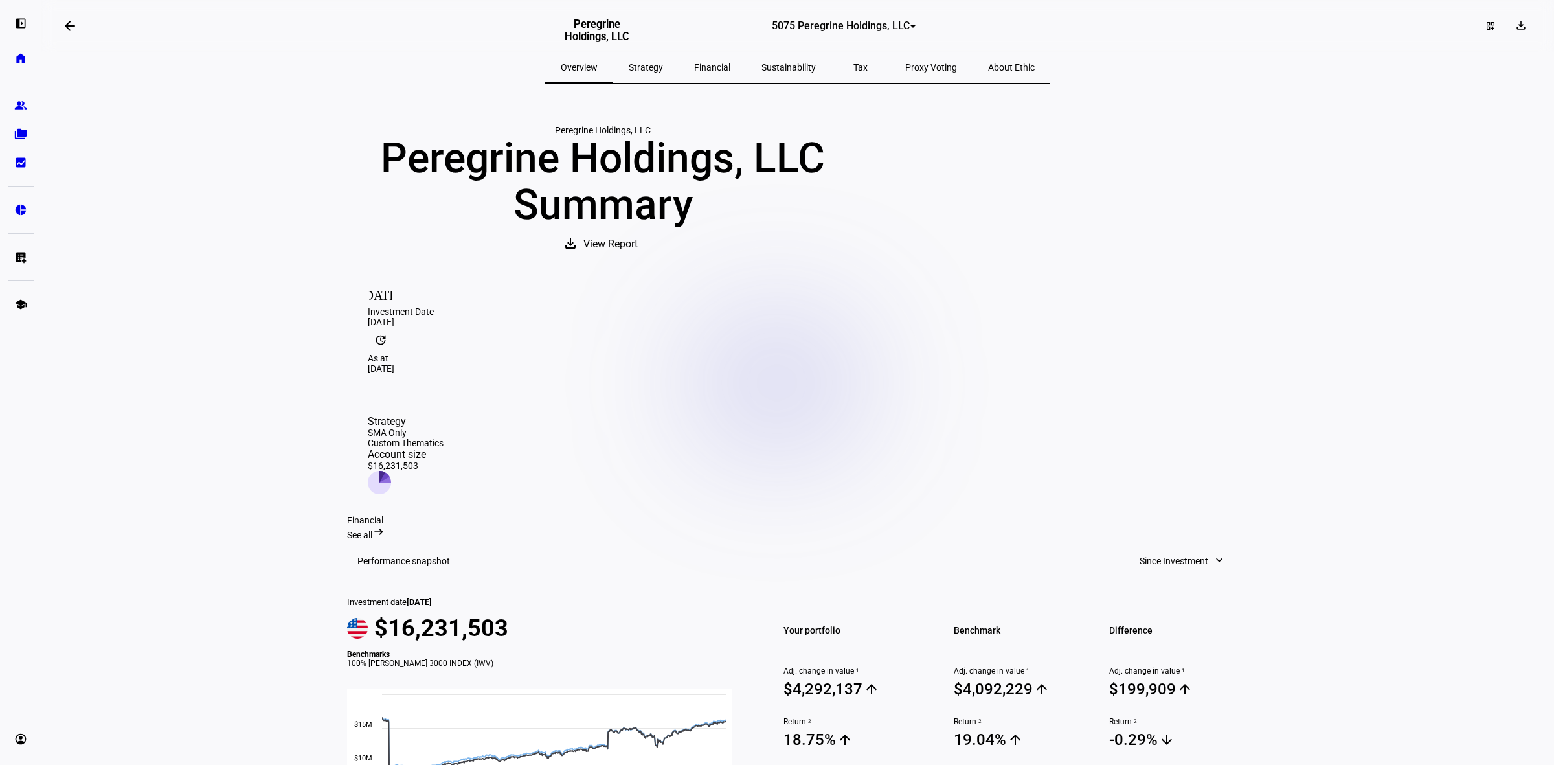
click at [663, 65] on span "Strategy" at bounding box center [646, 67] width 34 height 9
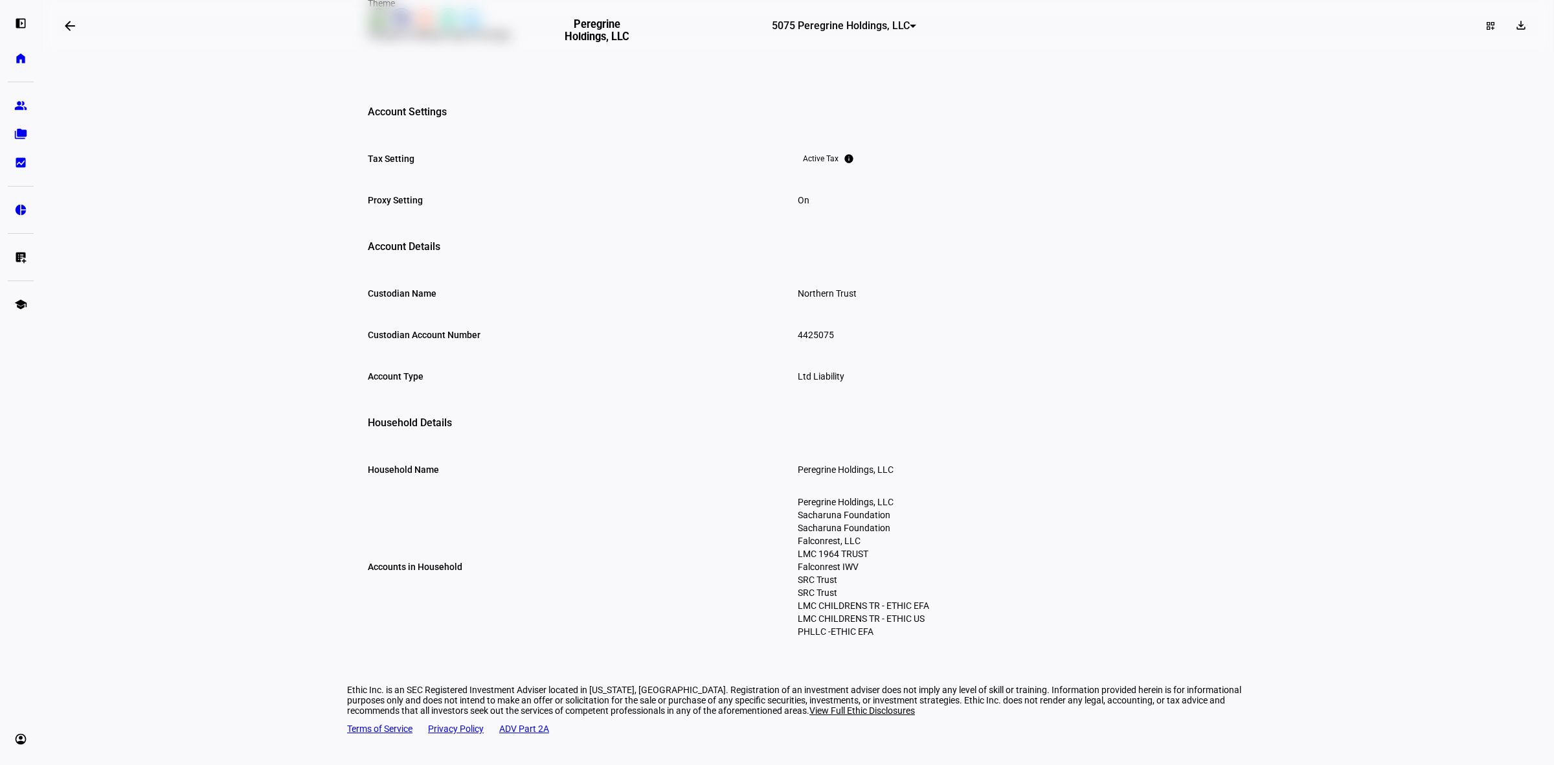
scroll to position [623, 0]
click at [833, 522] on div "Sacharuna Foundation" at bounding box center [863, 527] width 131 height 13
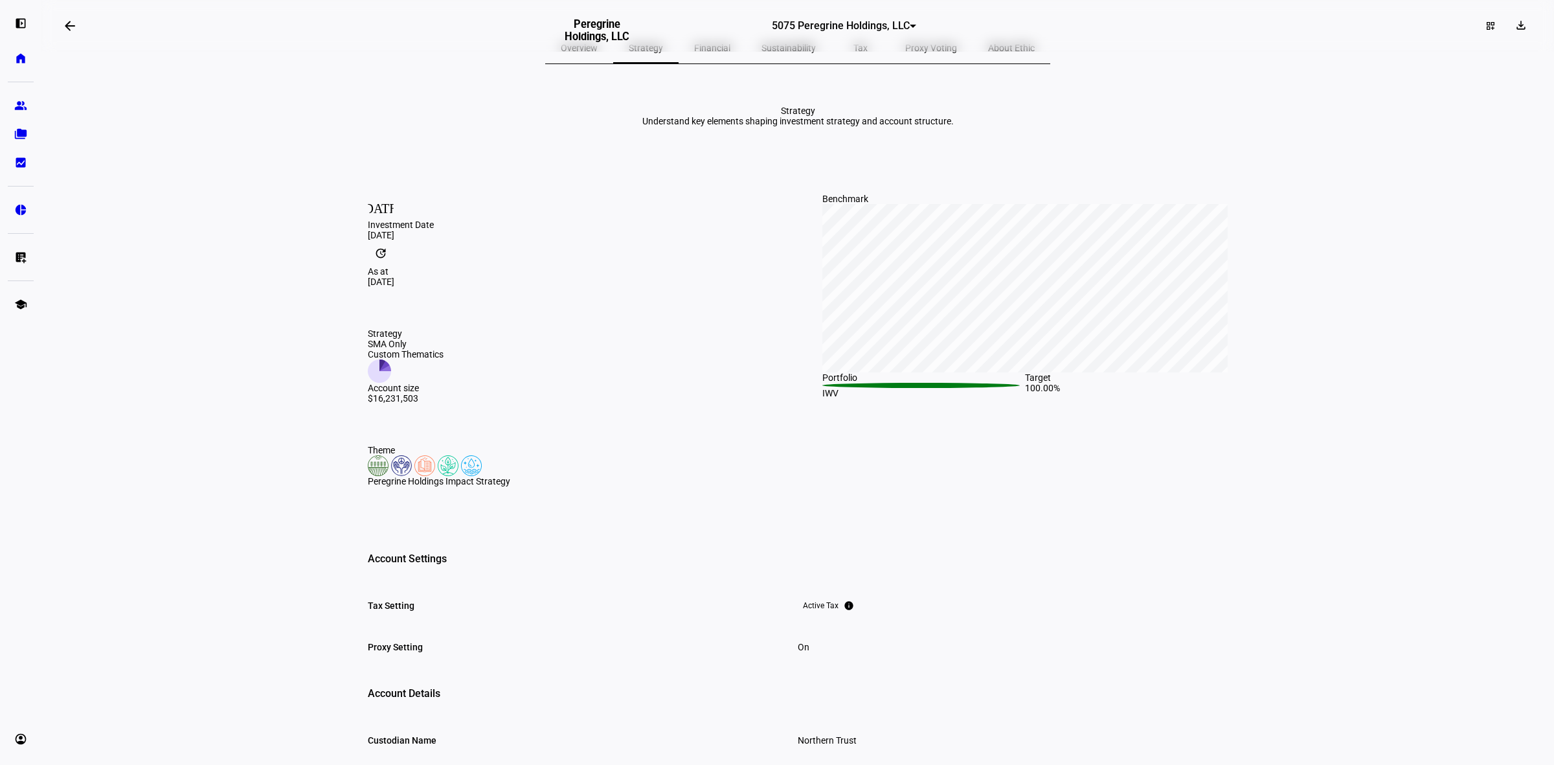
scroll to position [0, 0]
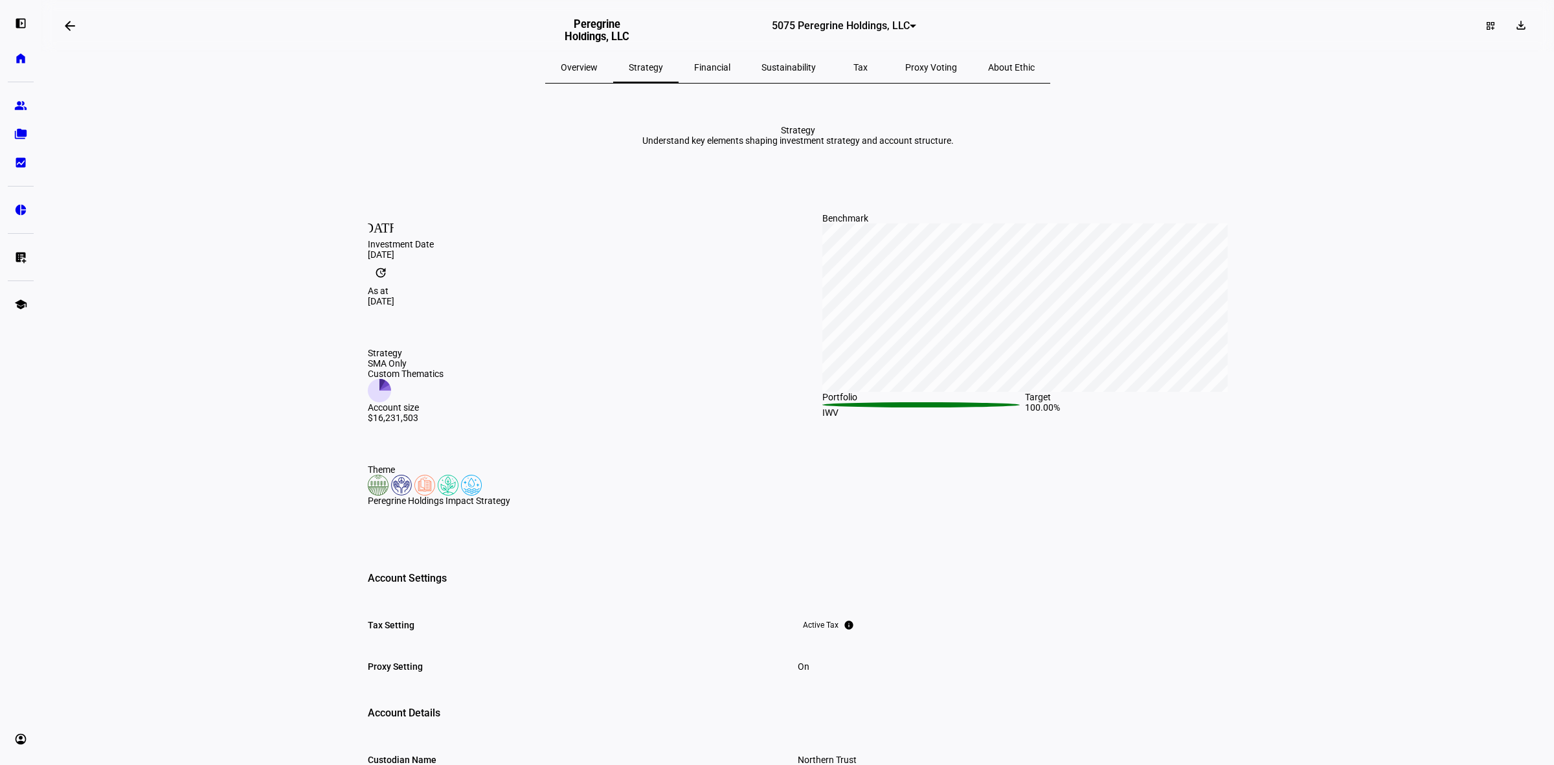
click at [444, 416] on div "Strategy SMA Only Custom Thematics Account size $16,231,503" at bounding box center [406, 385] width 76 height 75
click at [451, 249] on div "Investment Date" at bounding box center [570, 244] width 405 height 10
click at [598, 73] on span "Overview" at bounding box center [579, 67] width 37 height 31
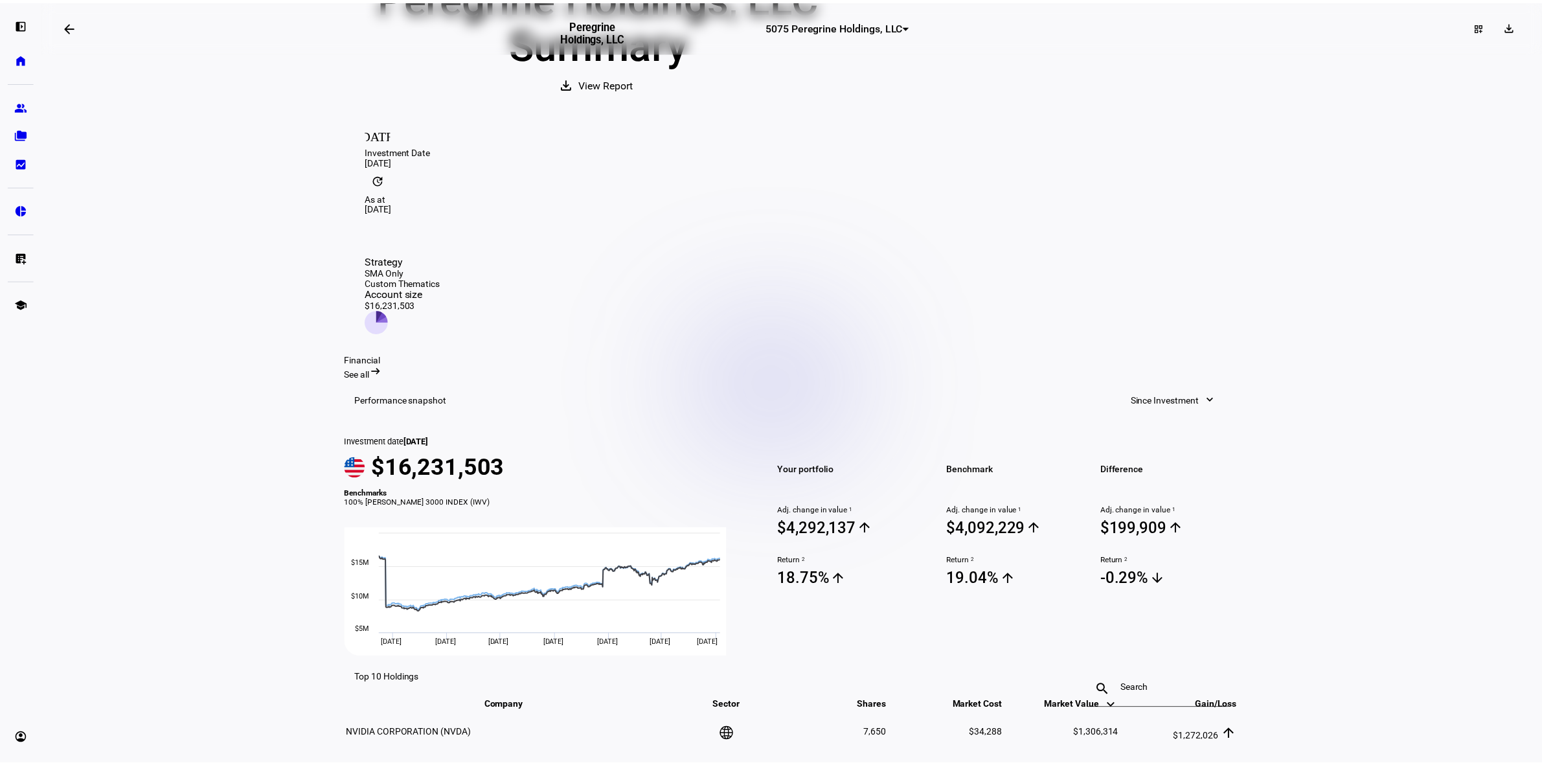
scroll to position [162, 0]
